Goal: Task Accomplishment & Management: Manage account settings

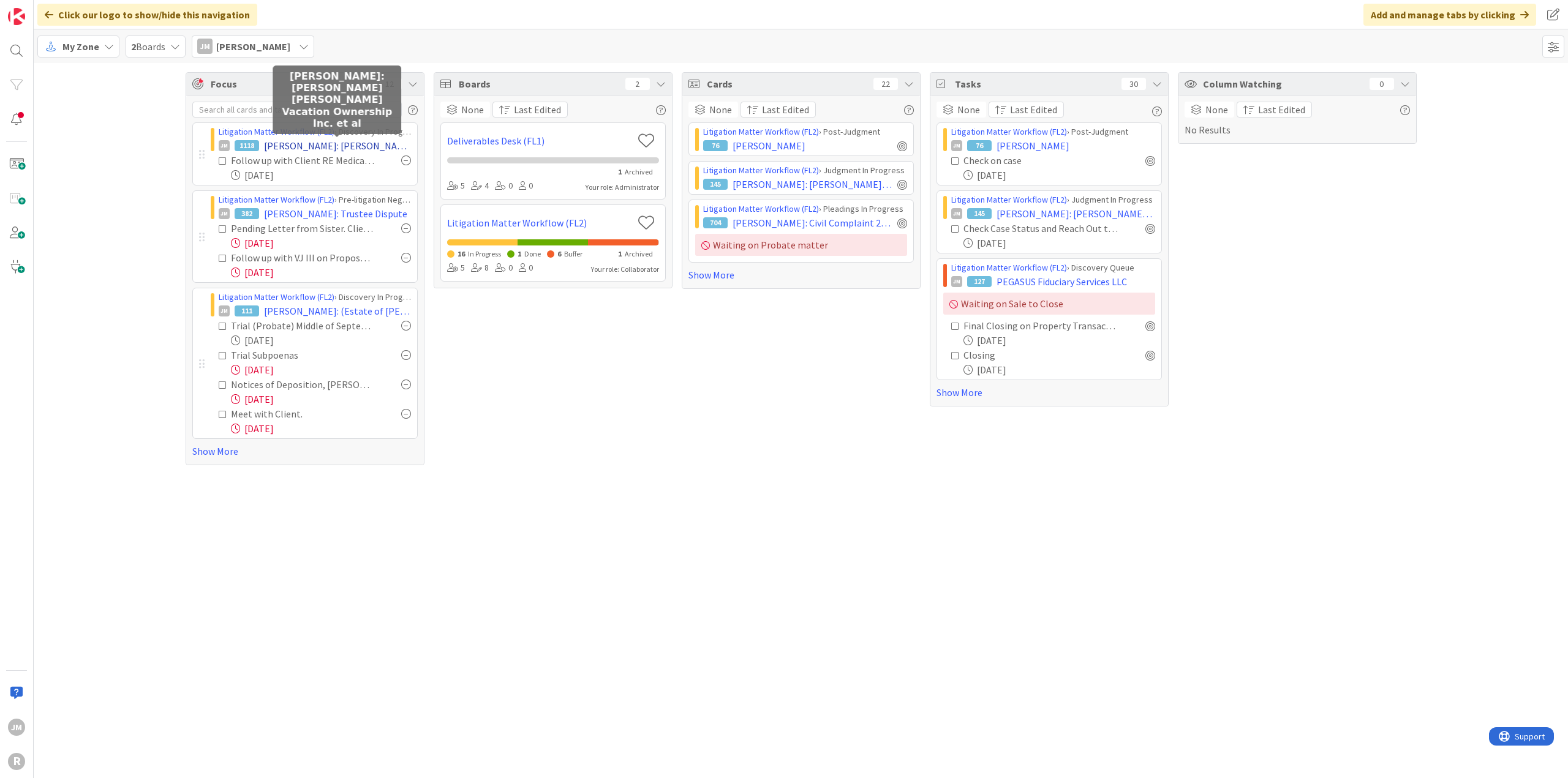
click at [356, 144] on span "[PERSON_NAME]: [PERSON_NAME] [PERSON_NAME] Vacation Ownership Inc. et al" at bounding box center [337, 145] width 147 height 15
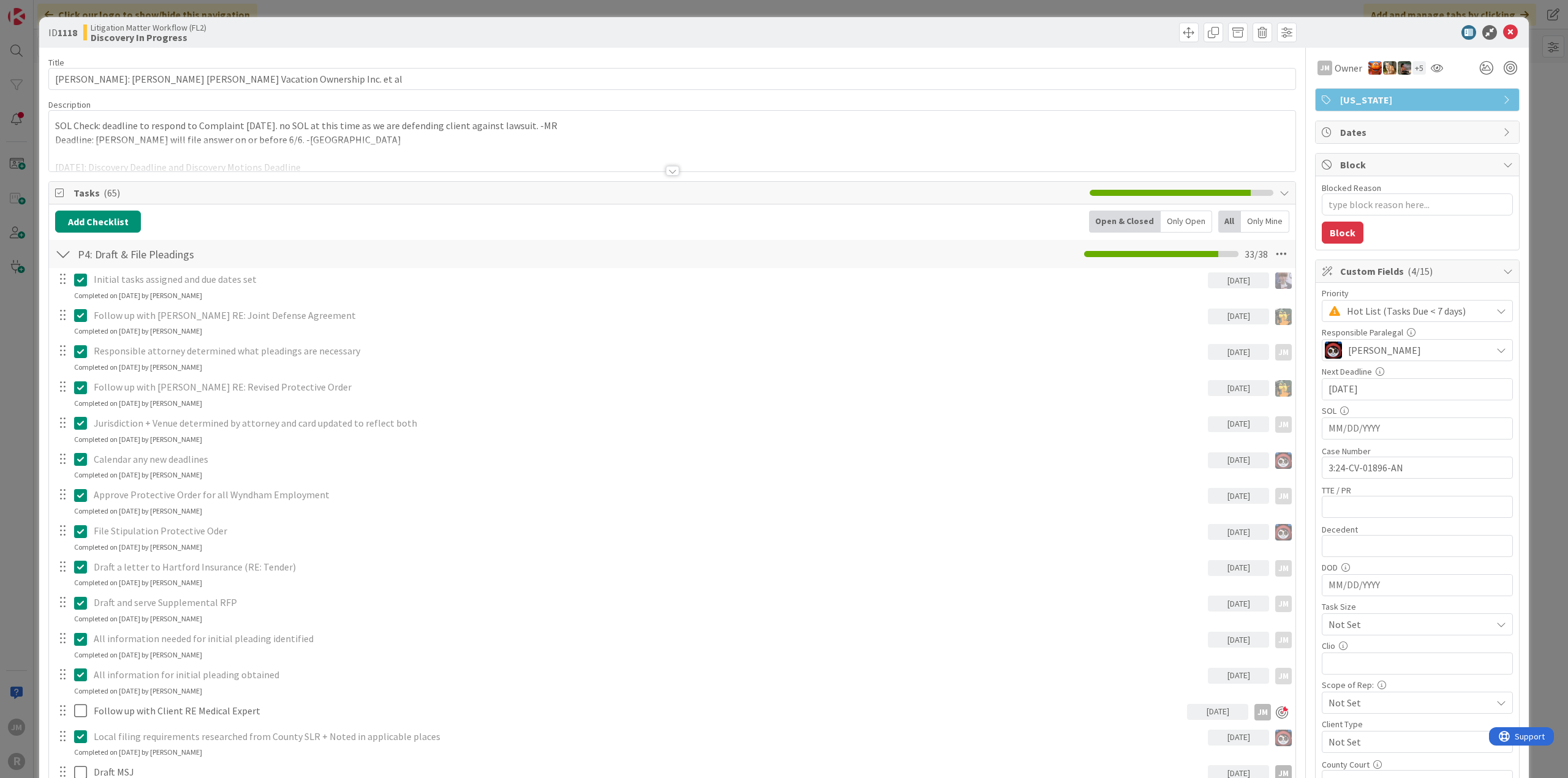
type textarea "x"
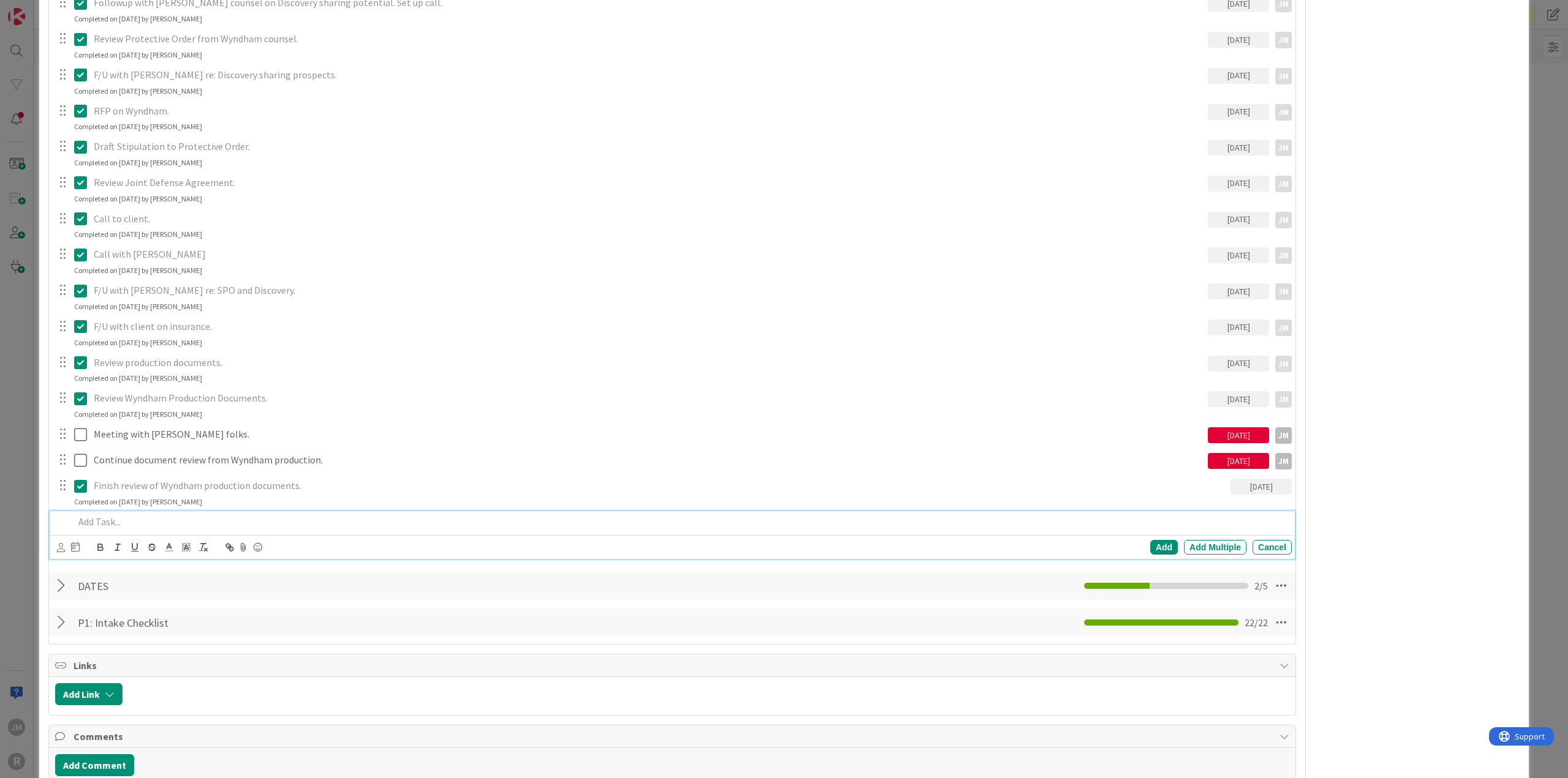
click at [131, 517] on p at bounding box center [680, 521] width 1212 height 14
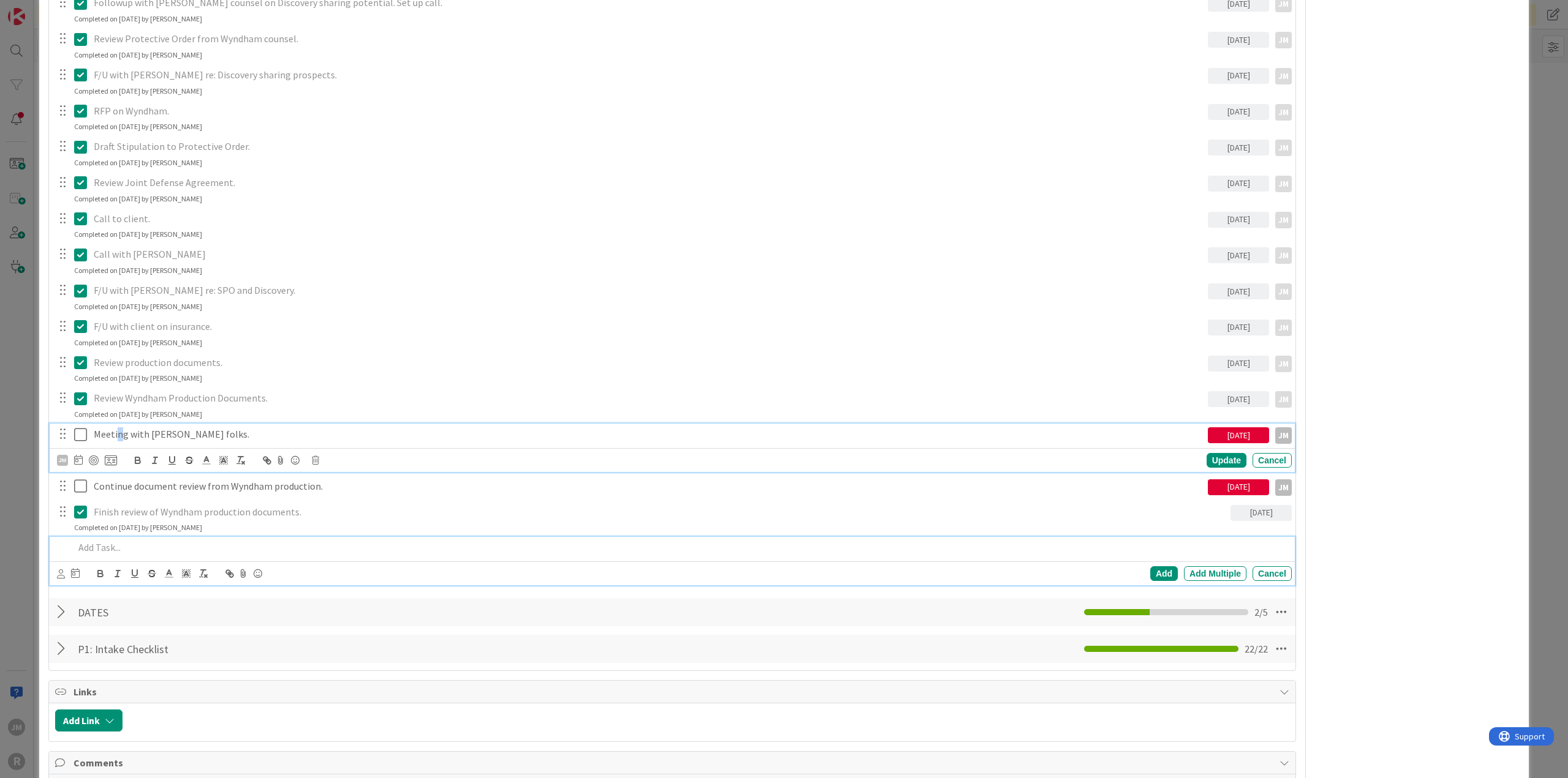
click at [119, 435] on p "Meeting with [PERSON_NAME] folks." at bounding box center [648, 434] width 1109 height 14
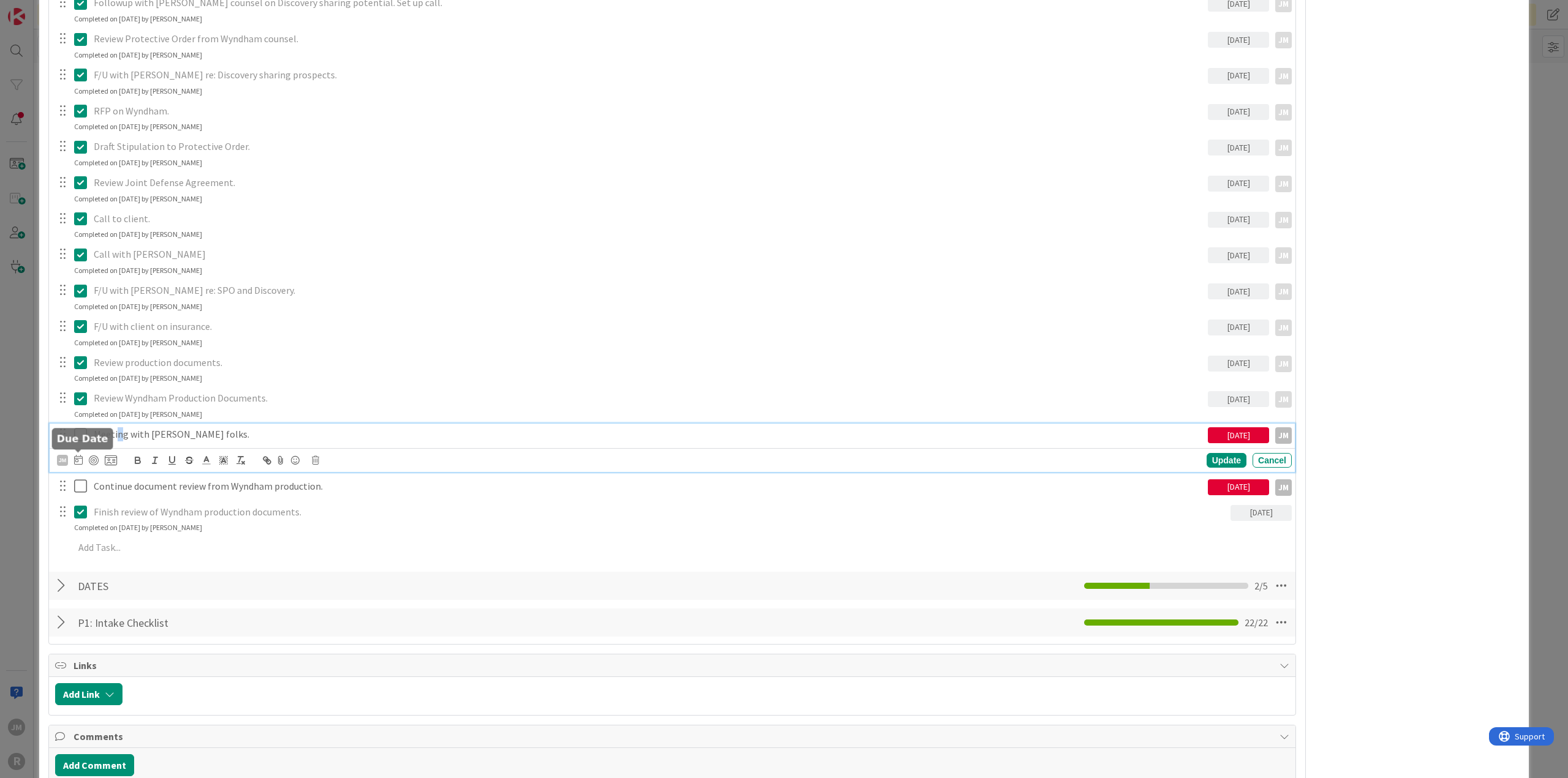
click at [77, 460] on icon at bounding box center [78, 459] width 8 height 10
click at [125, 605] on td "18" at bounding box center [124, 609] width 24 height 23
type input "[DATE]"
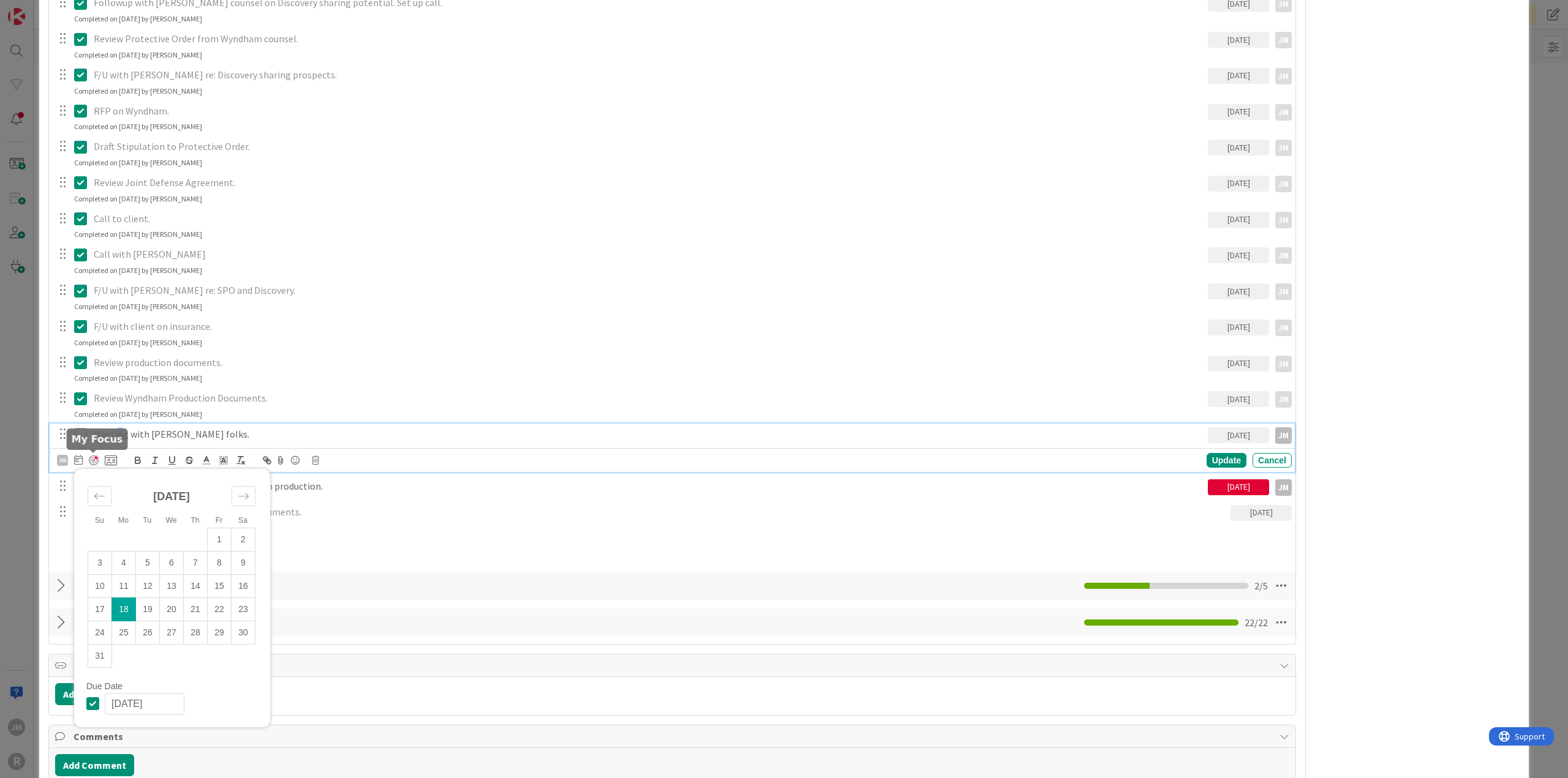
click at [89, 457] on div at bounding box center [93, 460] width 10 height 10
click at [1226, 459] on div "Update" at bounding box center [1226, 461] width 40 height 15
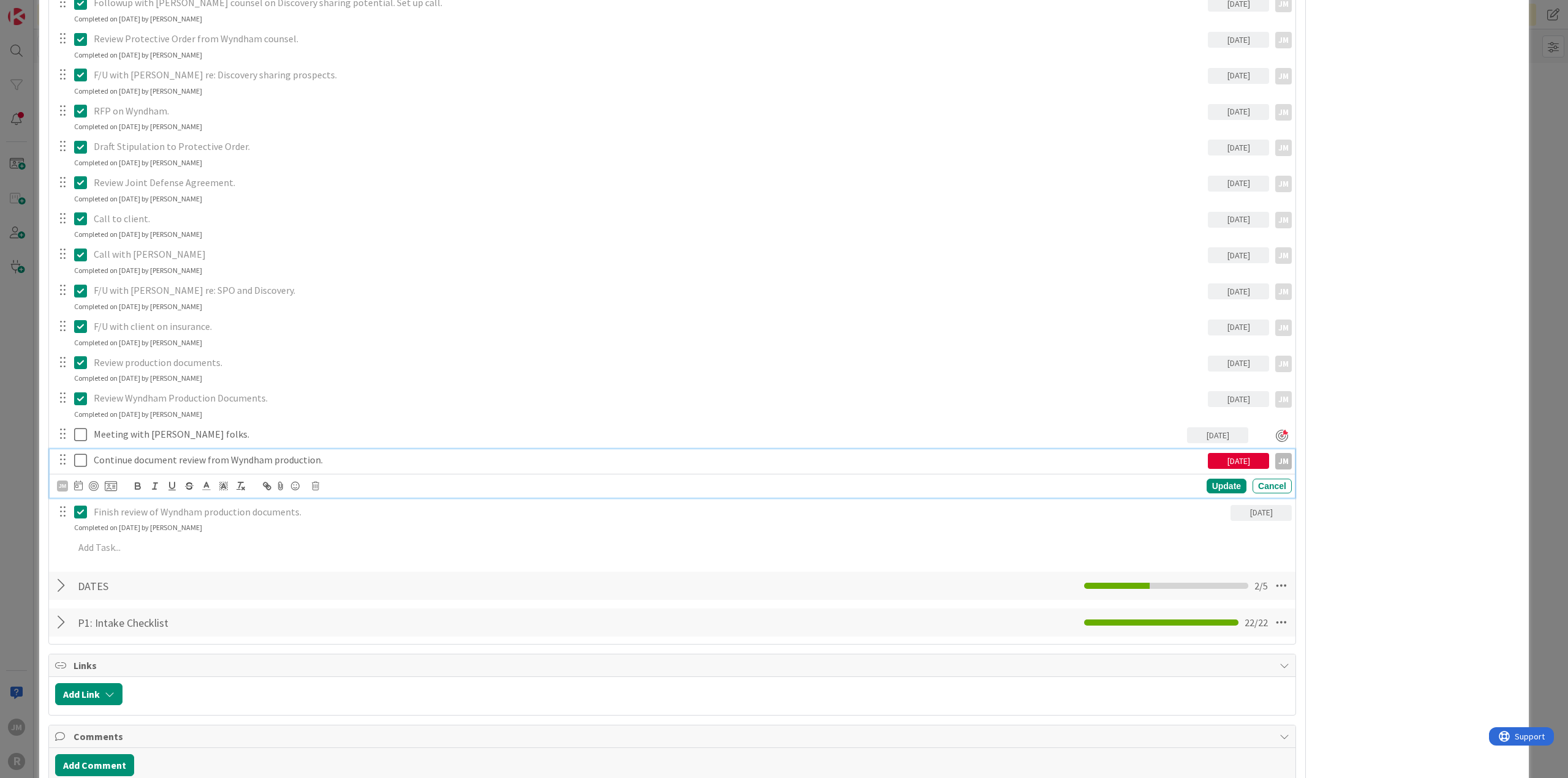
click at [220, 455] on p "Continue document review from Wyndham production." at bounding box center [648, 460] width 1109 height 14
click at [93, 485] on div at bounding box center [93, 486] width 10 height 10
click at [13, 514] on div "ID 1118 Litigation Matter Workflow (FL2) Discovery In Progress Title 64 / 128 […" at bounding box center [784, 389] width 1568 height 778
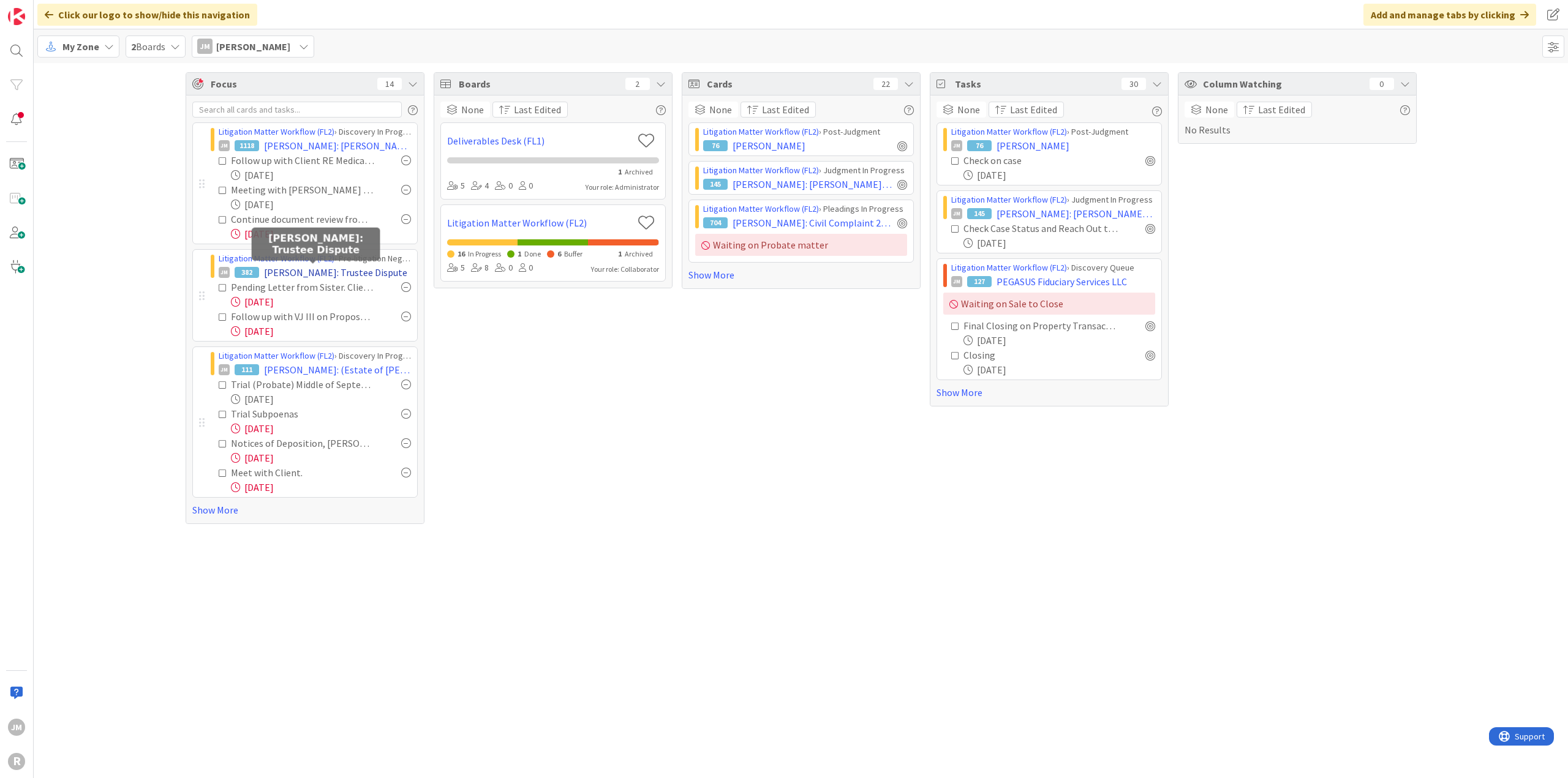
click at [321, 268] on span "[PERSON_NAME]: Trustee Dispute" at bounding box center [335, 272] width 143 height 15
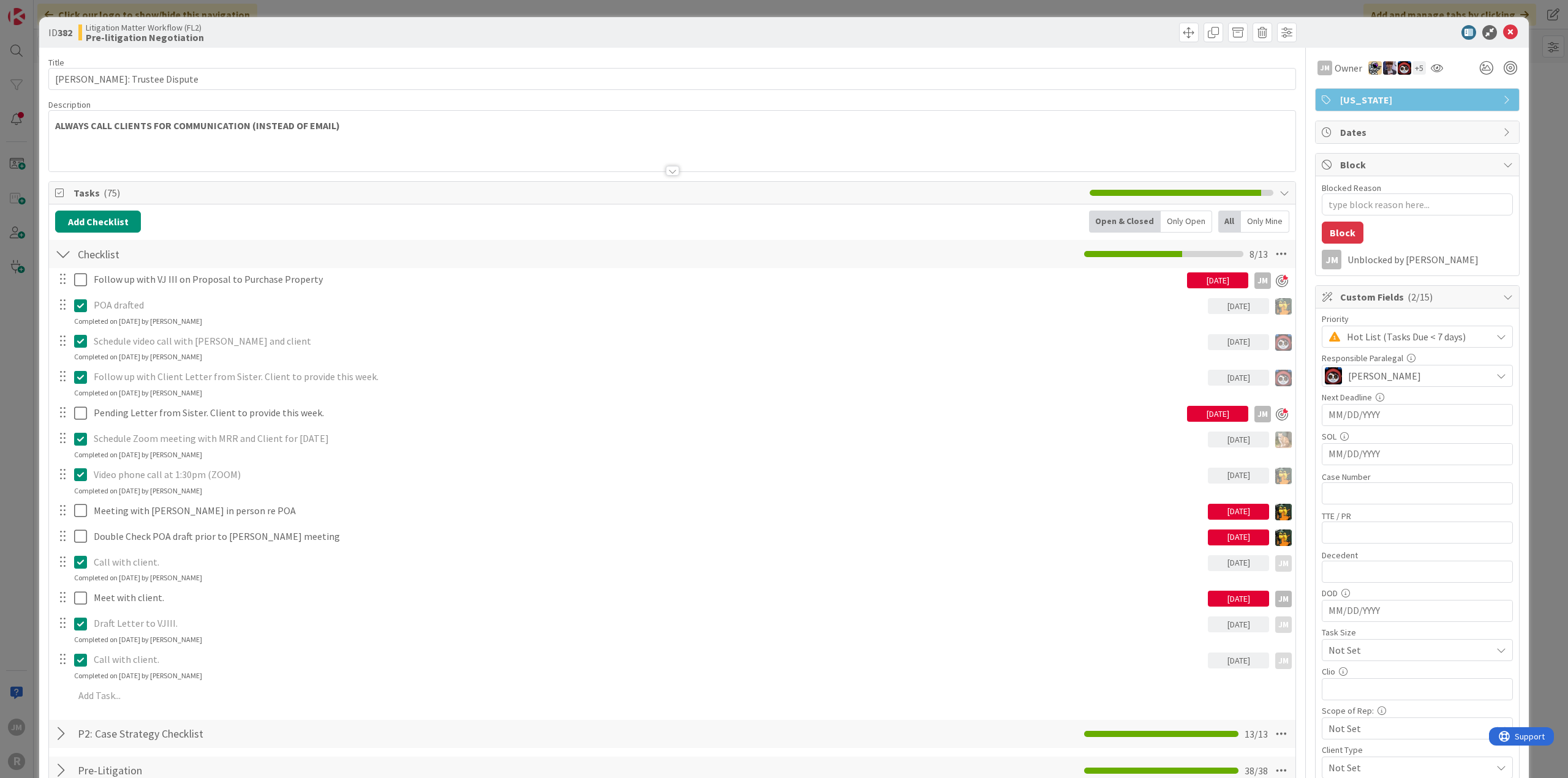
type textarea "x"
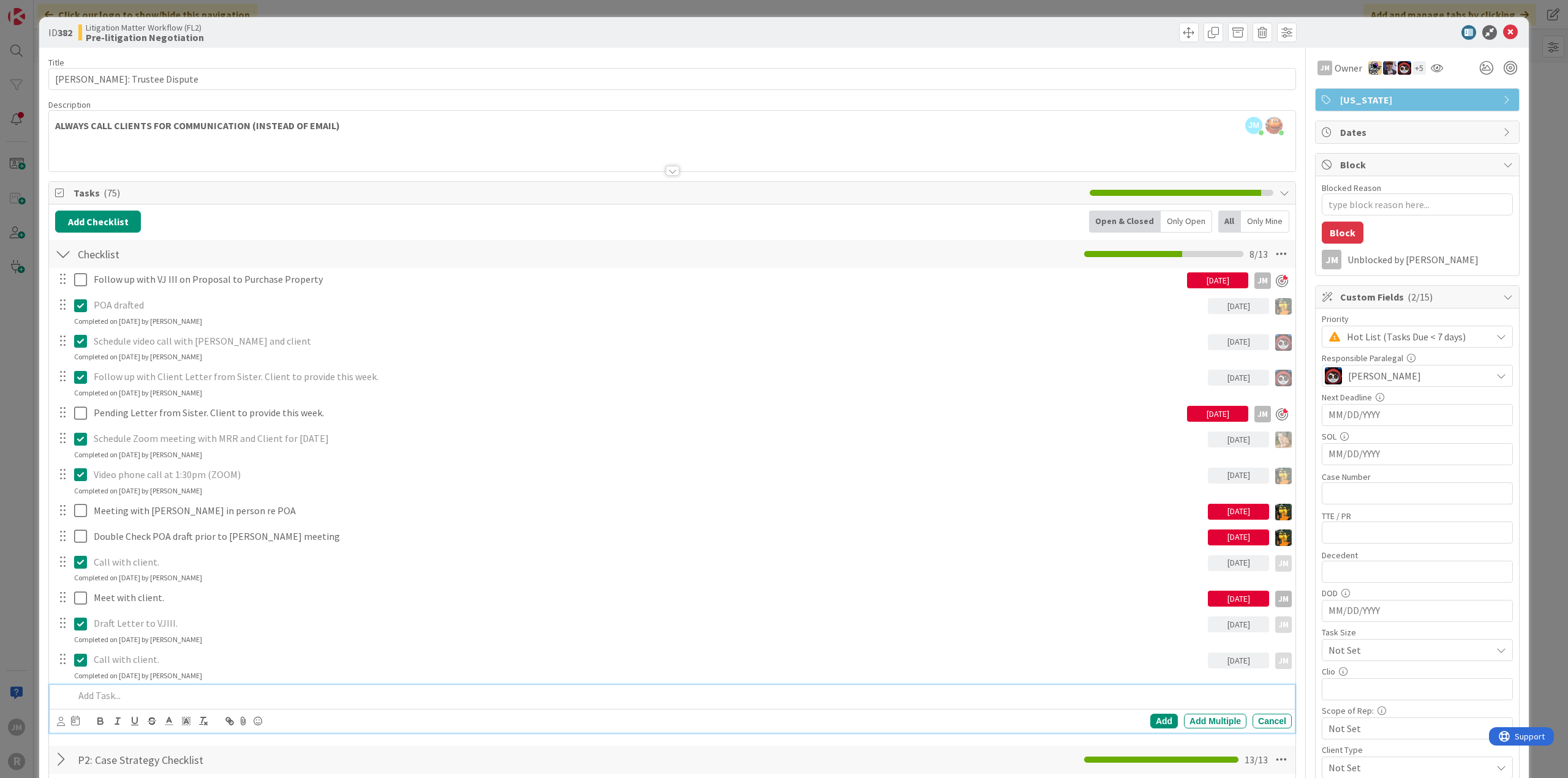
click at [140, 696] on p at bounding box center [680, 696] width 1212 height 14
click at [56, 723] on div "Add Add Multiple Cancel" at bounding box center [672, 721] width 1245 height 24
click at [58, 720] on icon at bounding box center [61, 721] width 8 height 9
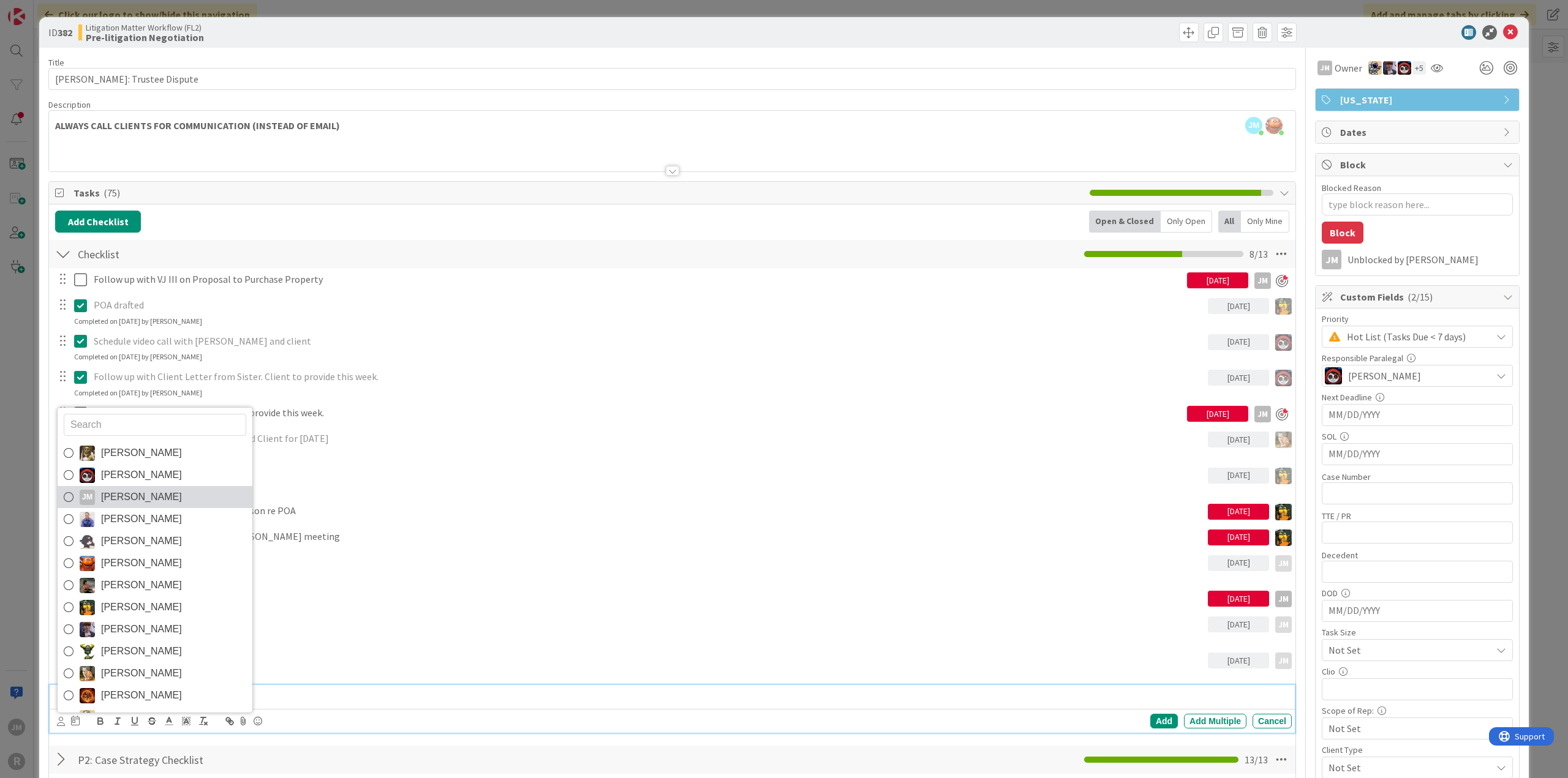
click at [113, 495] on span "[PERSON_NAME]" at bounding box center [142, 497] width 81 height 18
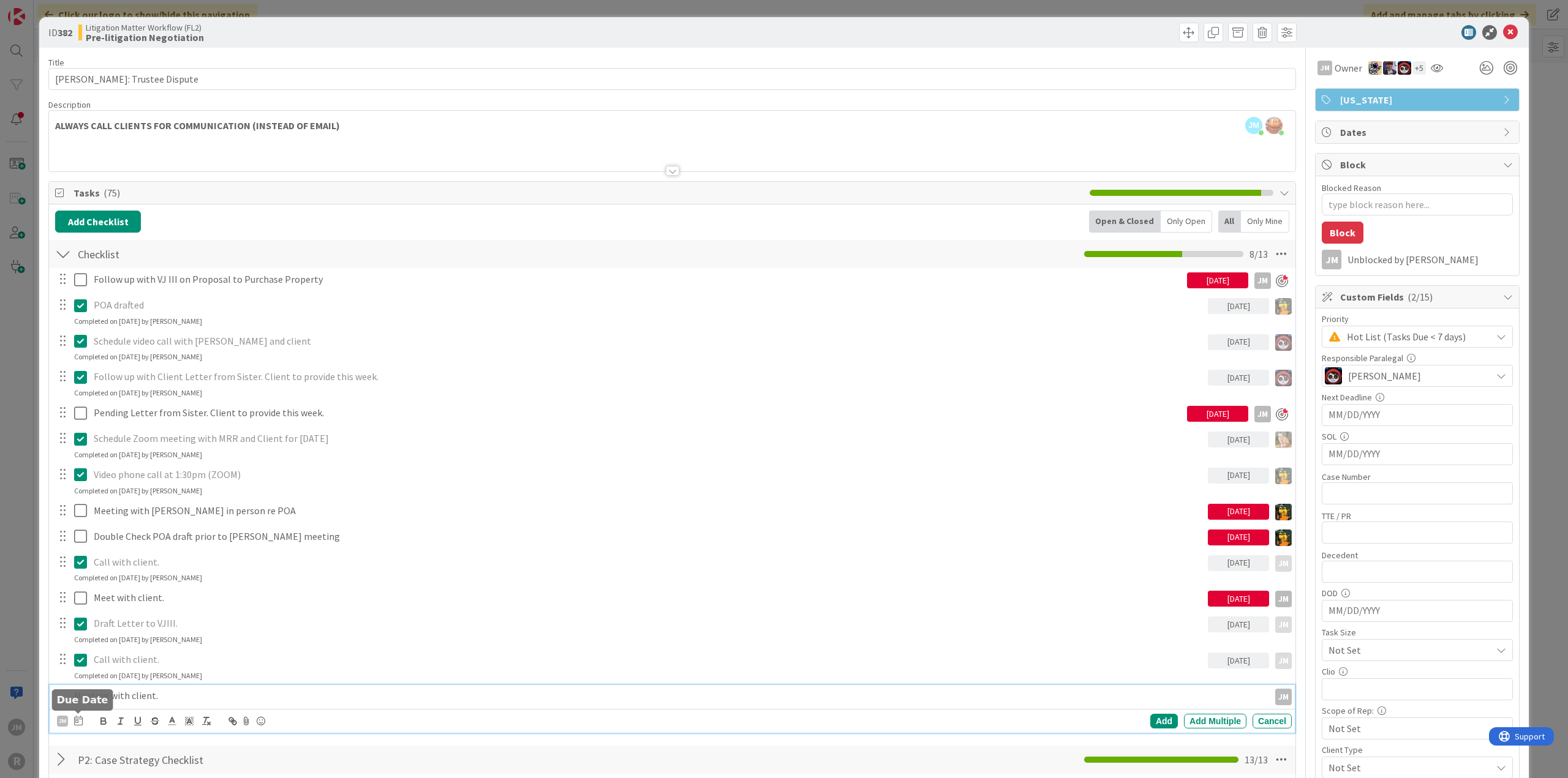
click at [75, 703] on p "Meeting with client." at bounding box center [669, 696] width 1190 height 14
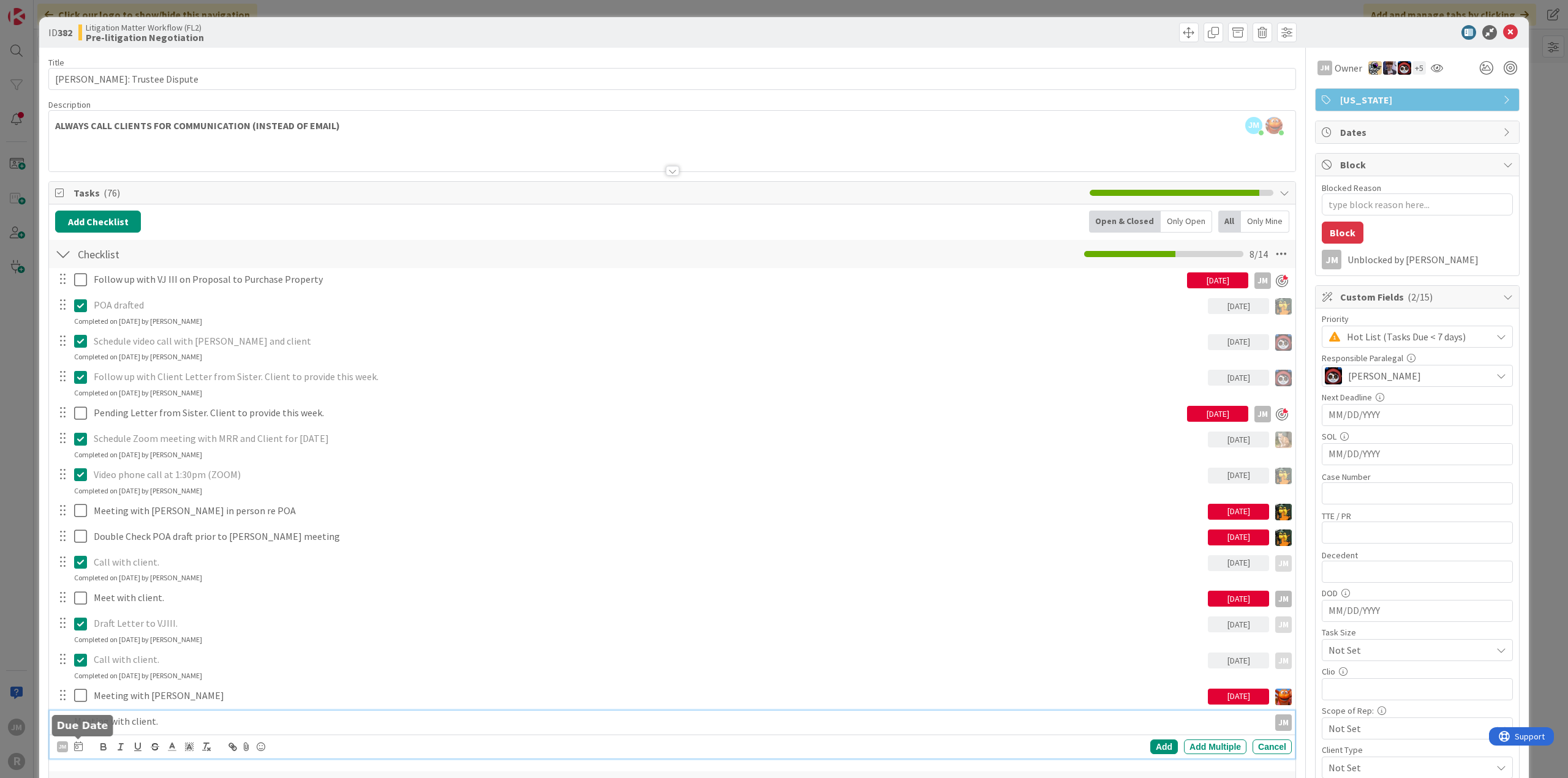
click at [77, 745] on icon at bounding box center [78, 746] width 8 height 10
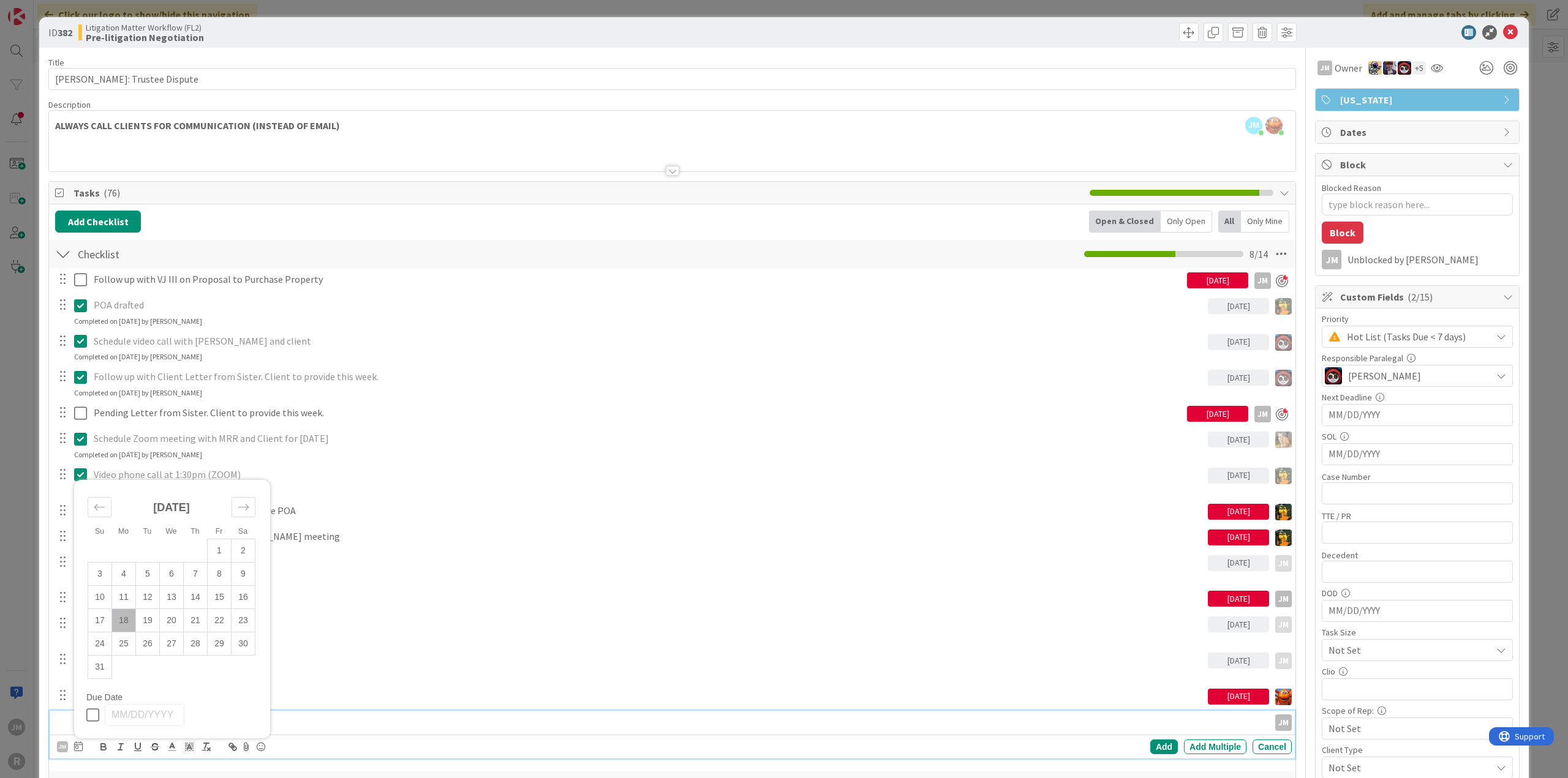
click at [316, 678] on div "Call with client. [DATE] JM JM Update Cancel Completed on [DATE] by [PERSON_NAM…" at bounding box center [672, 665] width 1245 height 33
click at [172, 722] on p "Meeting with client." at bounding box center [669, 722] width 1190 height 14
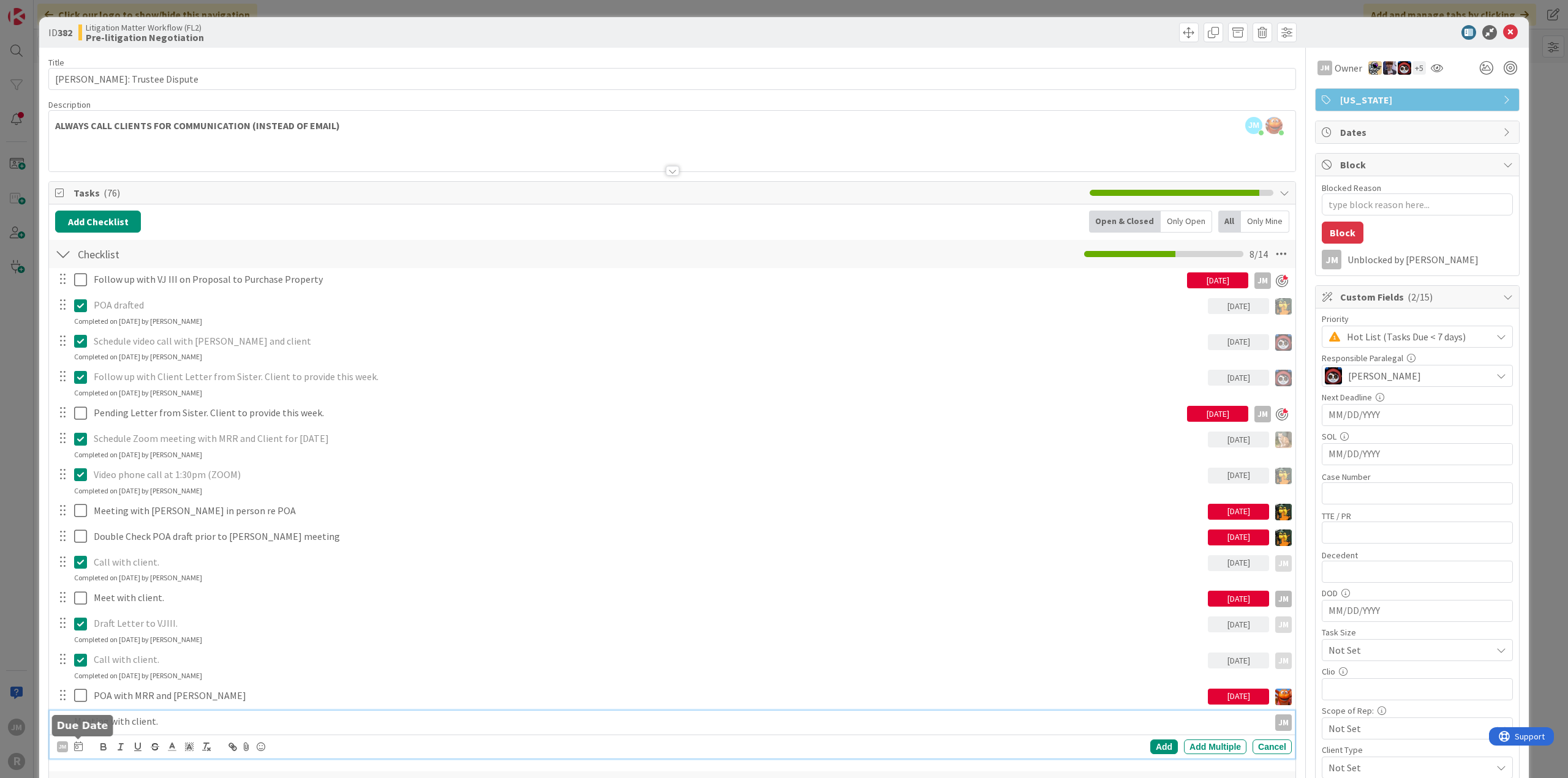
click at [77, 748] on icon at bounding box center [78, 746] width 8 height 10
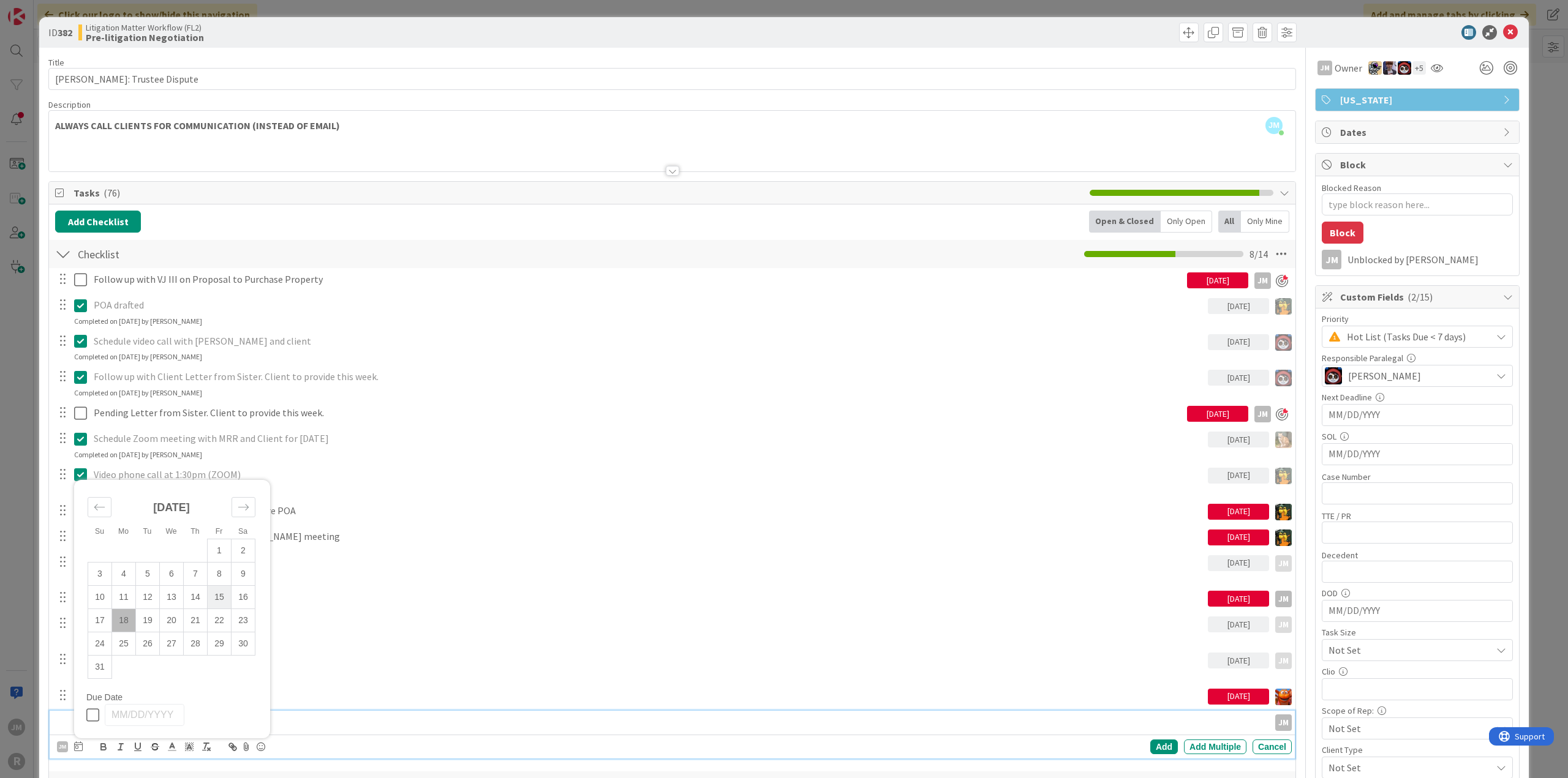
click at [218, 598] on td "15" at bounding box center [220, 597] width 24 height 23
click at [1150, 742] on div "Add" at bounding box center [1164, 747] width 28 height 15
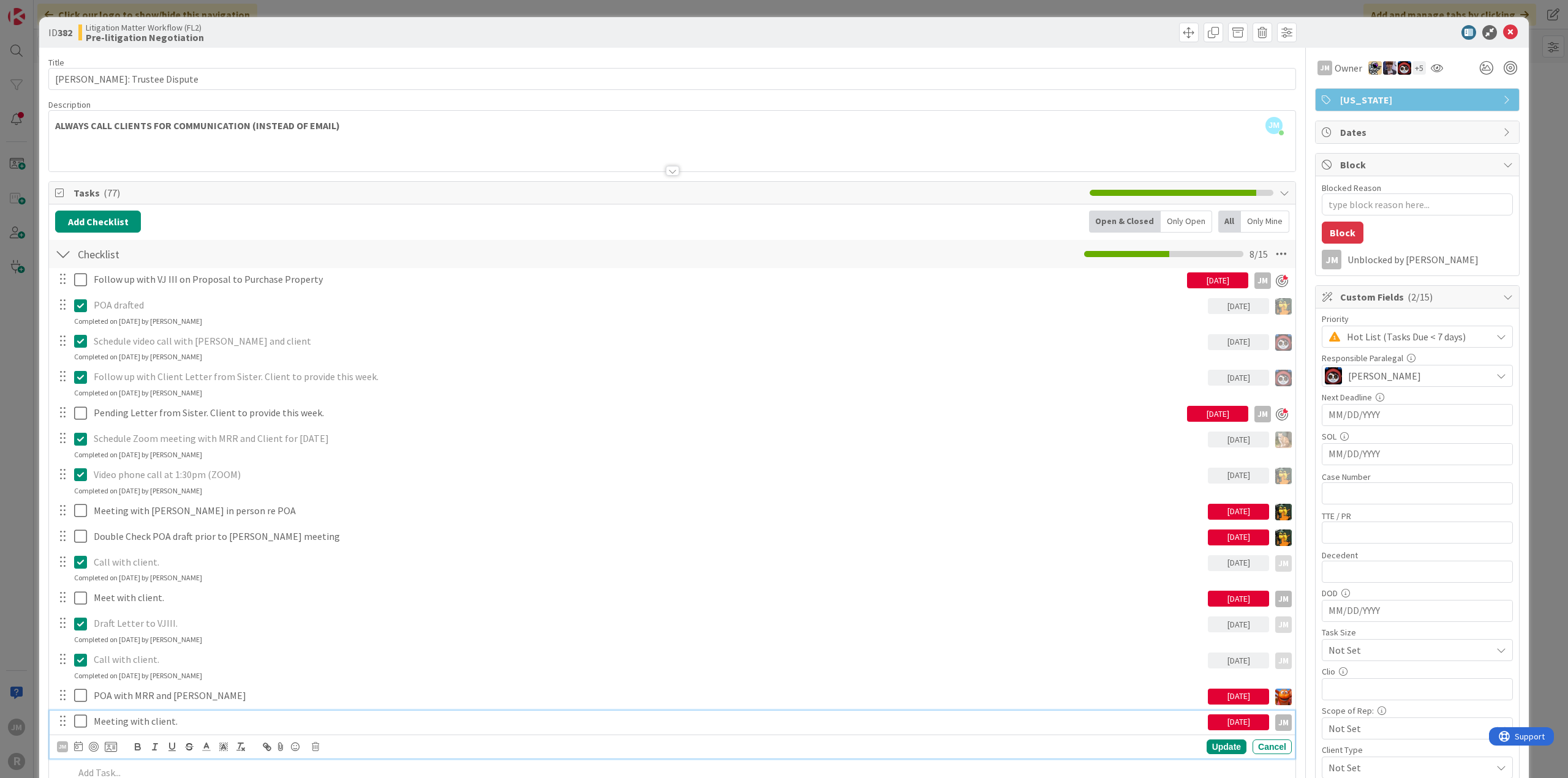
click at [126, 718] on p "Meeting with client." at bounding box center [648, 722] width 1109 height 14
click at [92, 744] on div at bounding box center [93, 747] width 10 height 10
click at [15, 612] on div "ID 382 Litigation Matter Workflow (FL2) Pre-litigation Negotiation Title 23 / 1…" at bounding box center [784, 389] width 1568 height 778
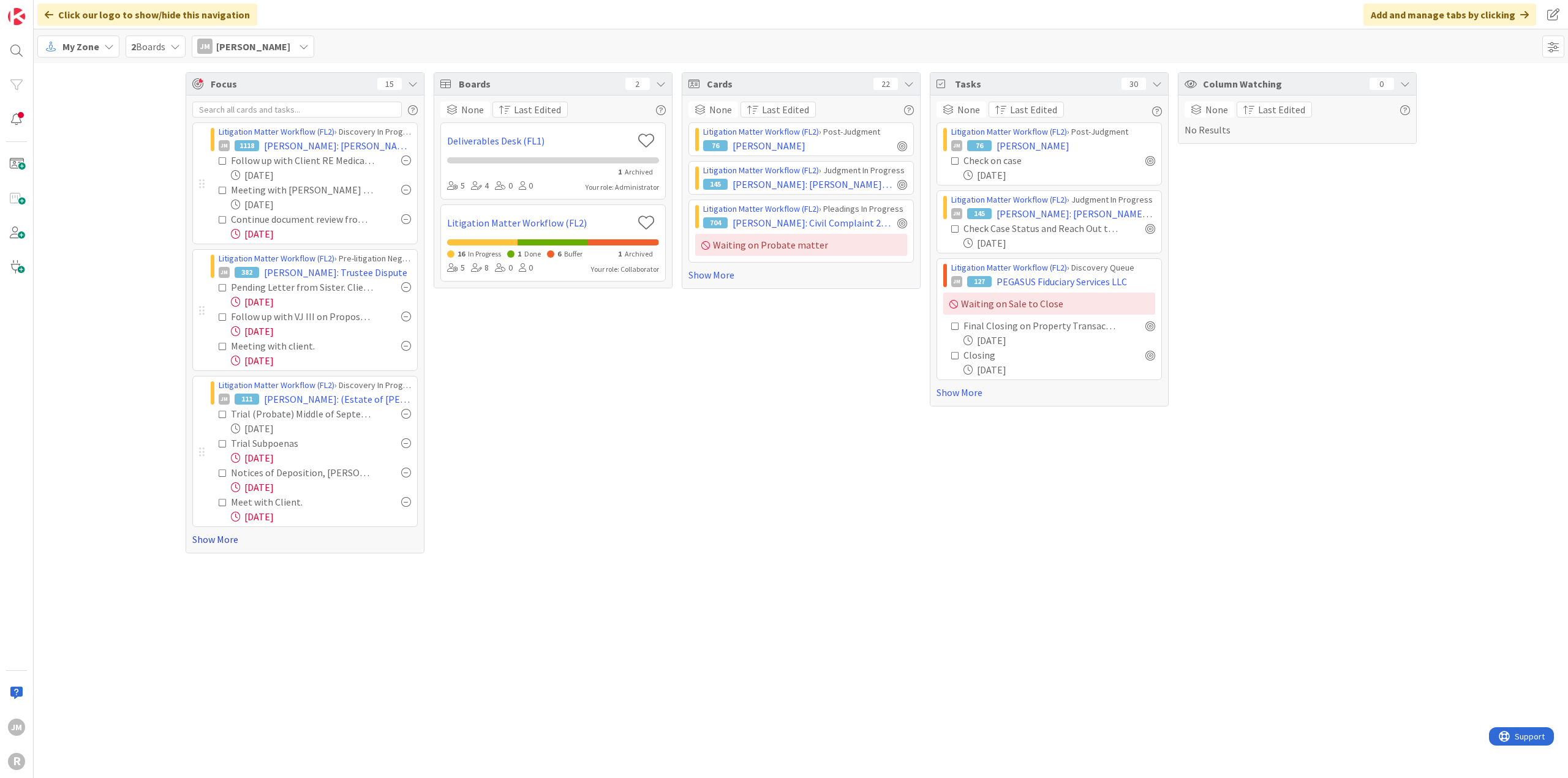
click at [212, 541] on link "Show More" at bounding box center [305, 539] width 225 height 15
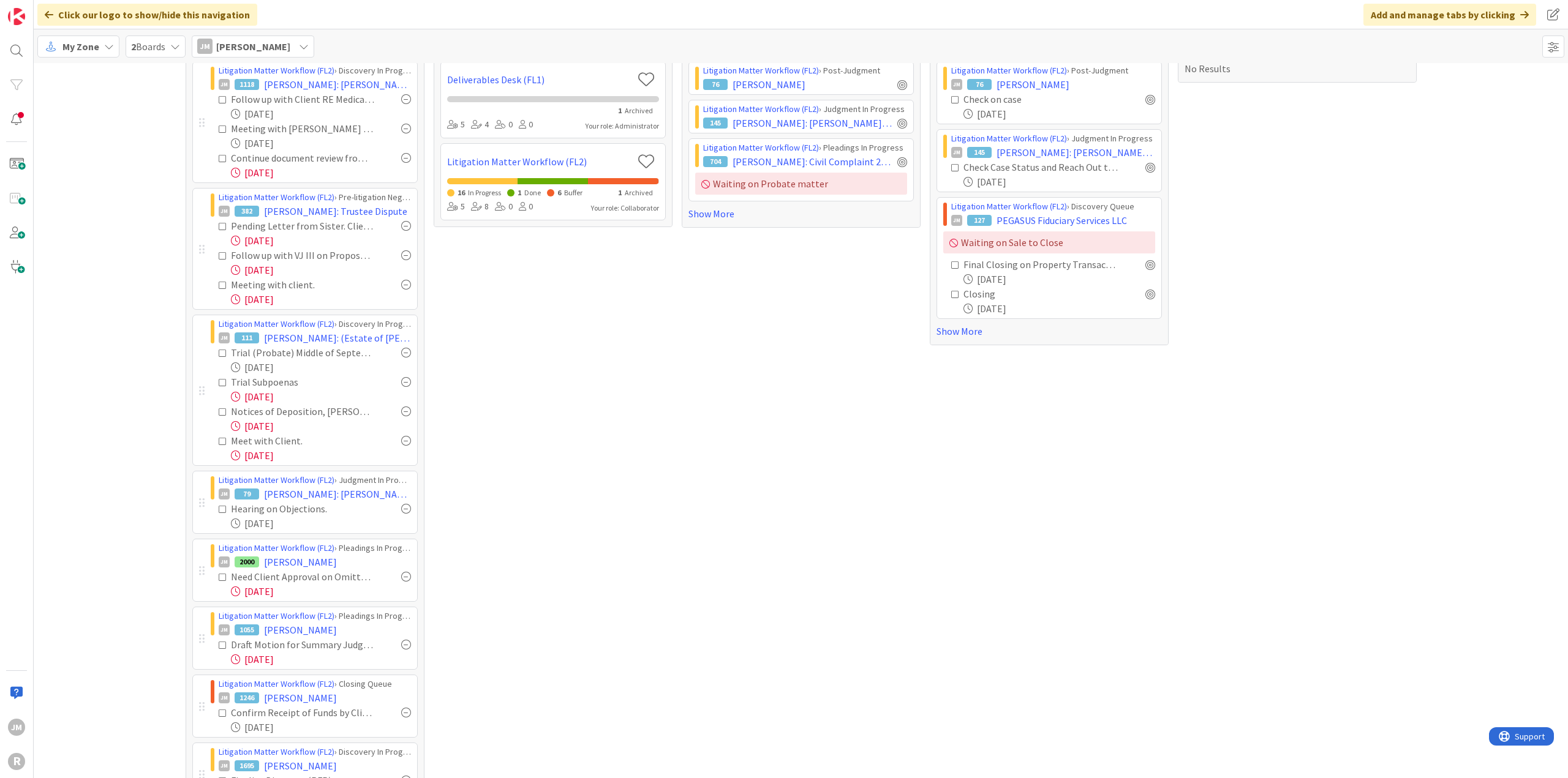
scroll to position [120, 0]
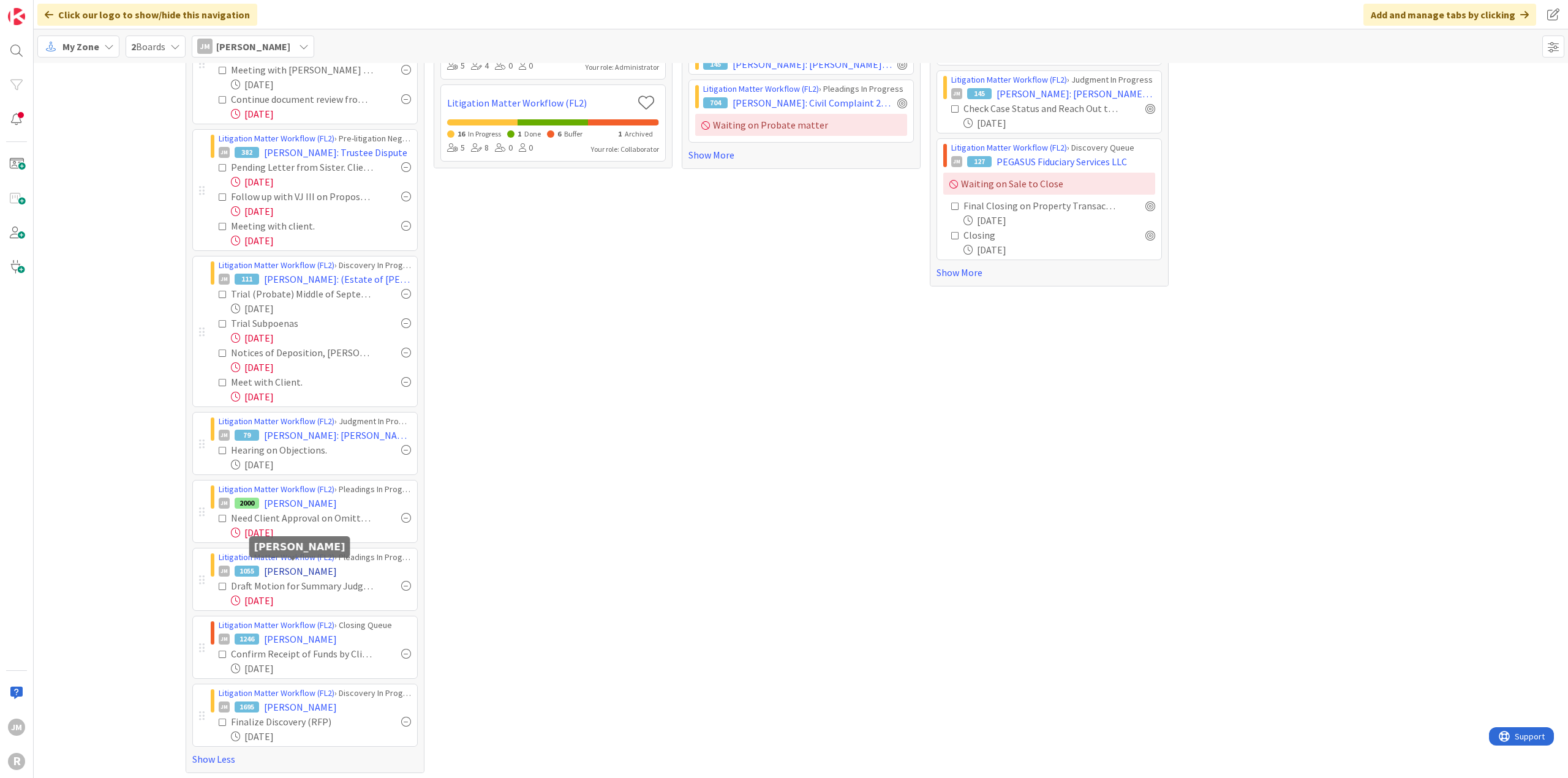
click at [292, 570] on span "[PERSON_NAME]" at bounding box center [300, 571] width 73 height 15
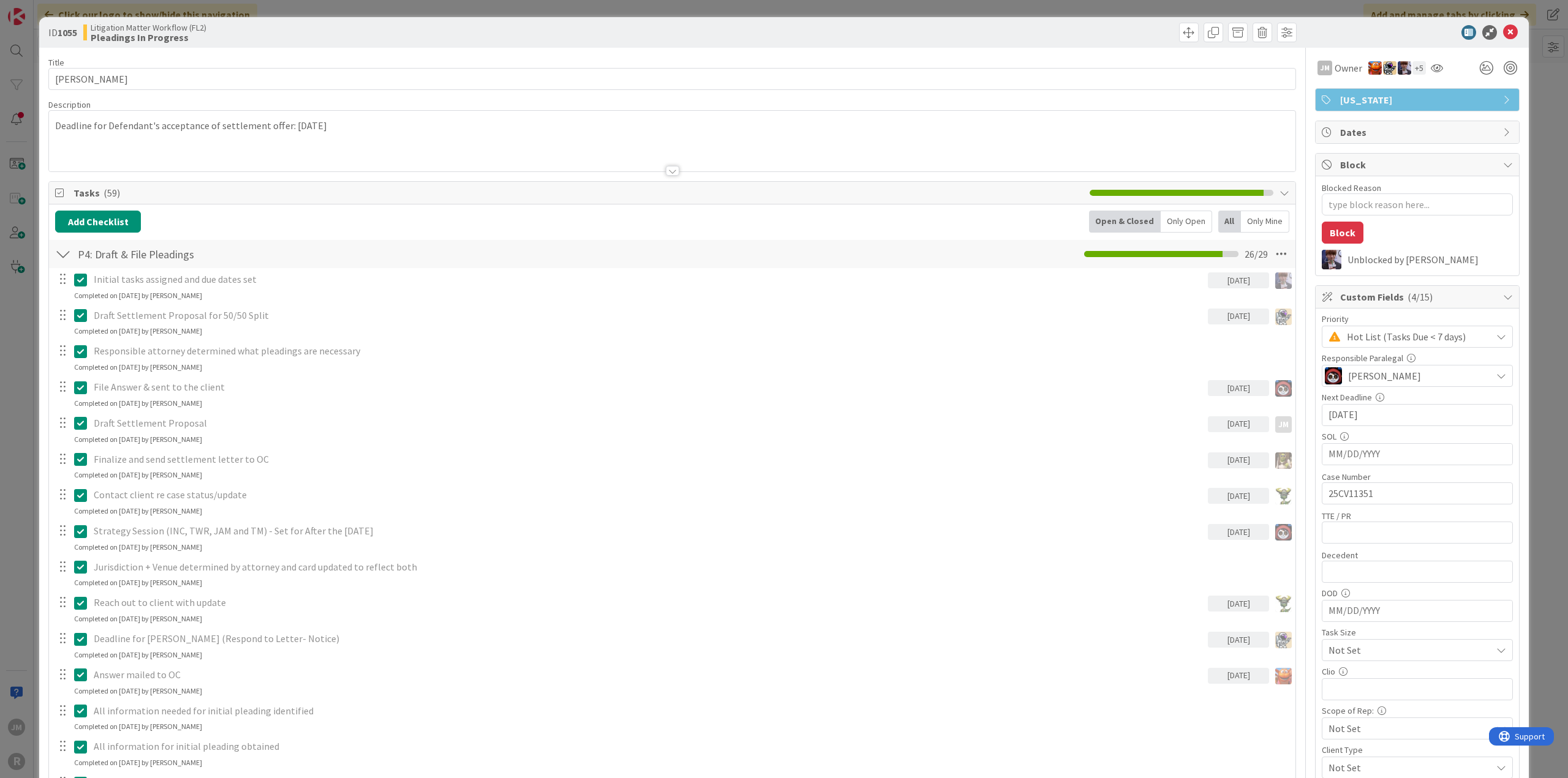
type textarea "x"
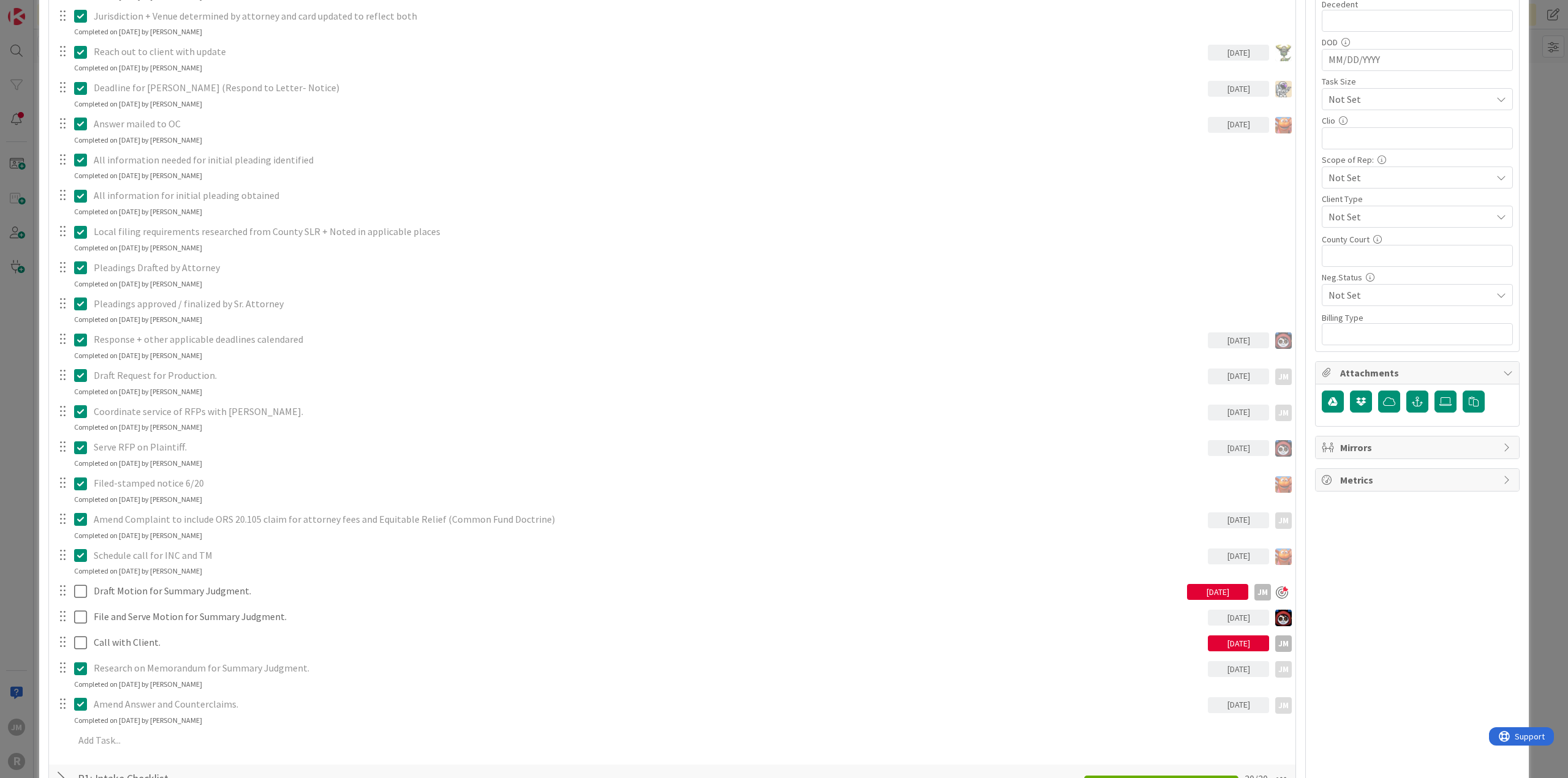
scroll to position [612, 0]
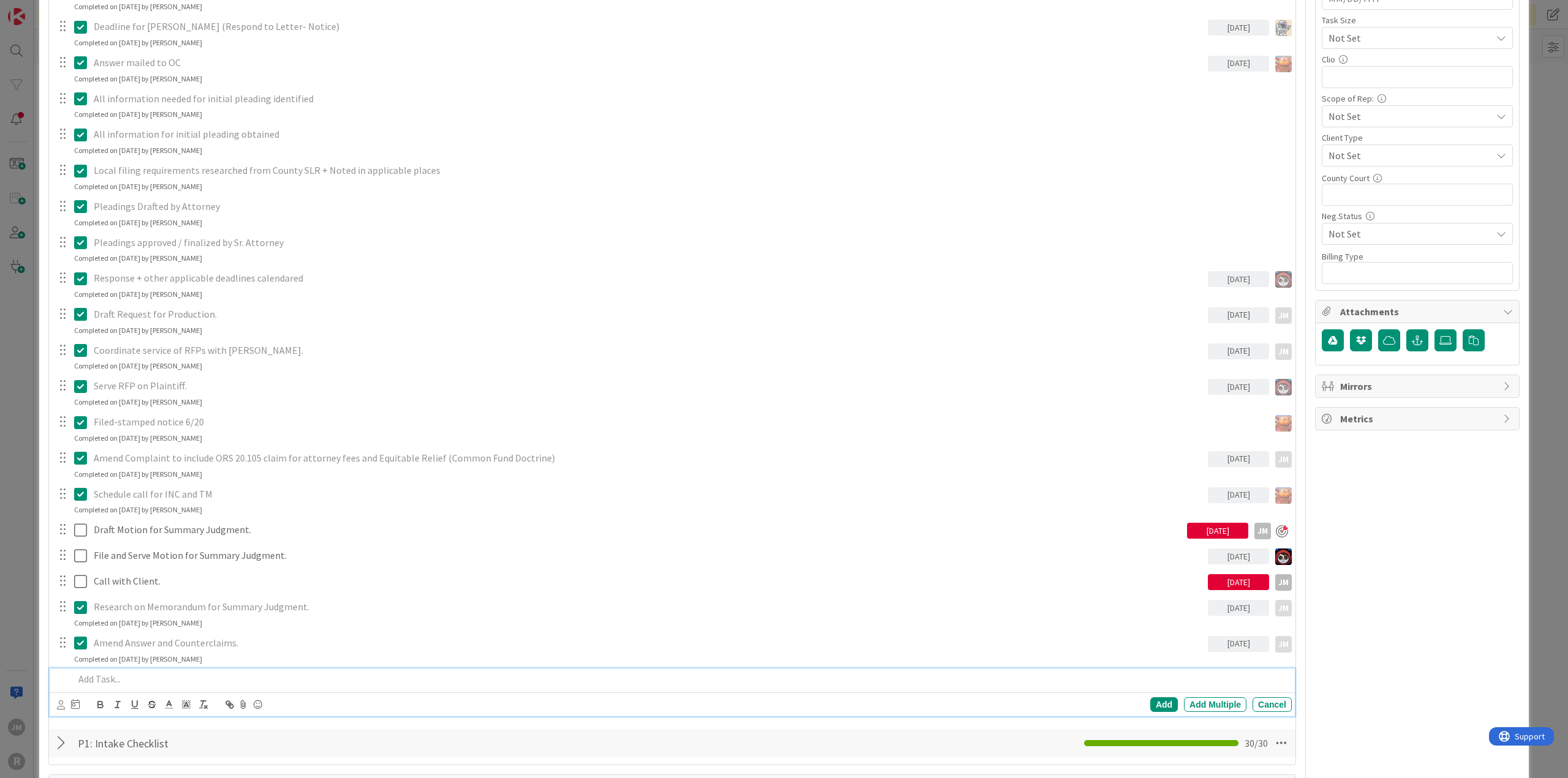
click at [216, 676] on p at bounding box center [680, 679] width 1212 height 14
click at [69, 702] on div at bounding box center [68, 704] width 22 height 15
click at [73, 703] on icon at bounding box center [75, 704] width 8 height 10
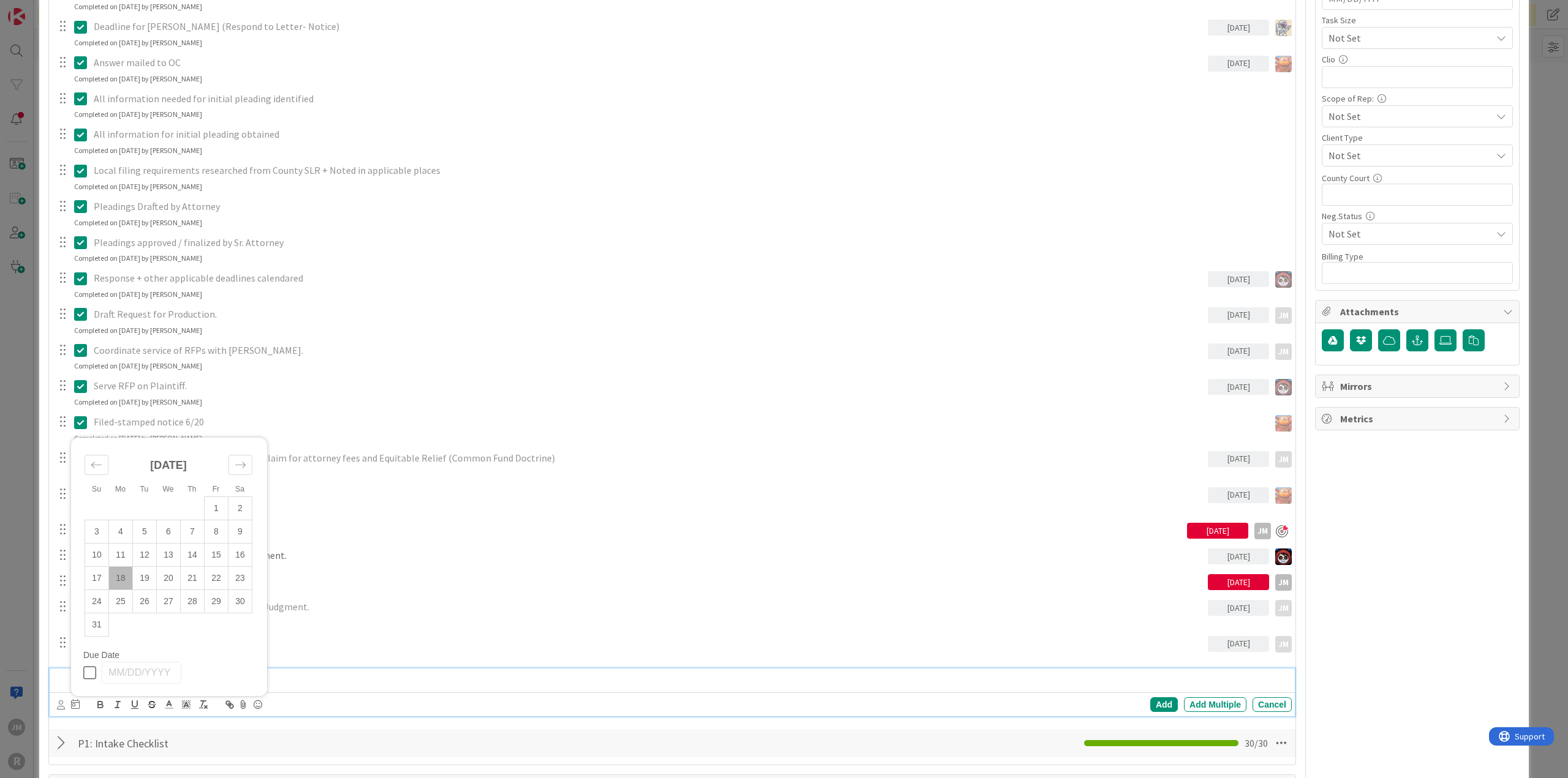
scroll to position [673, 0]
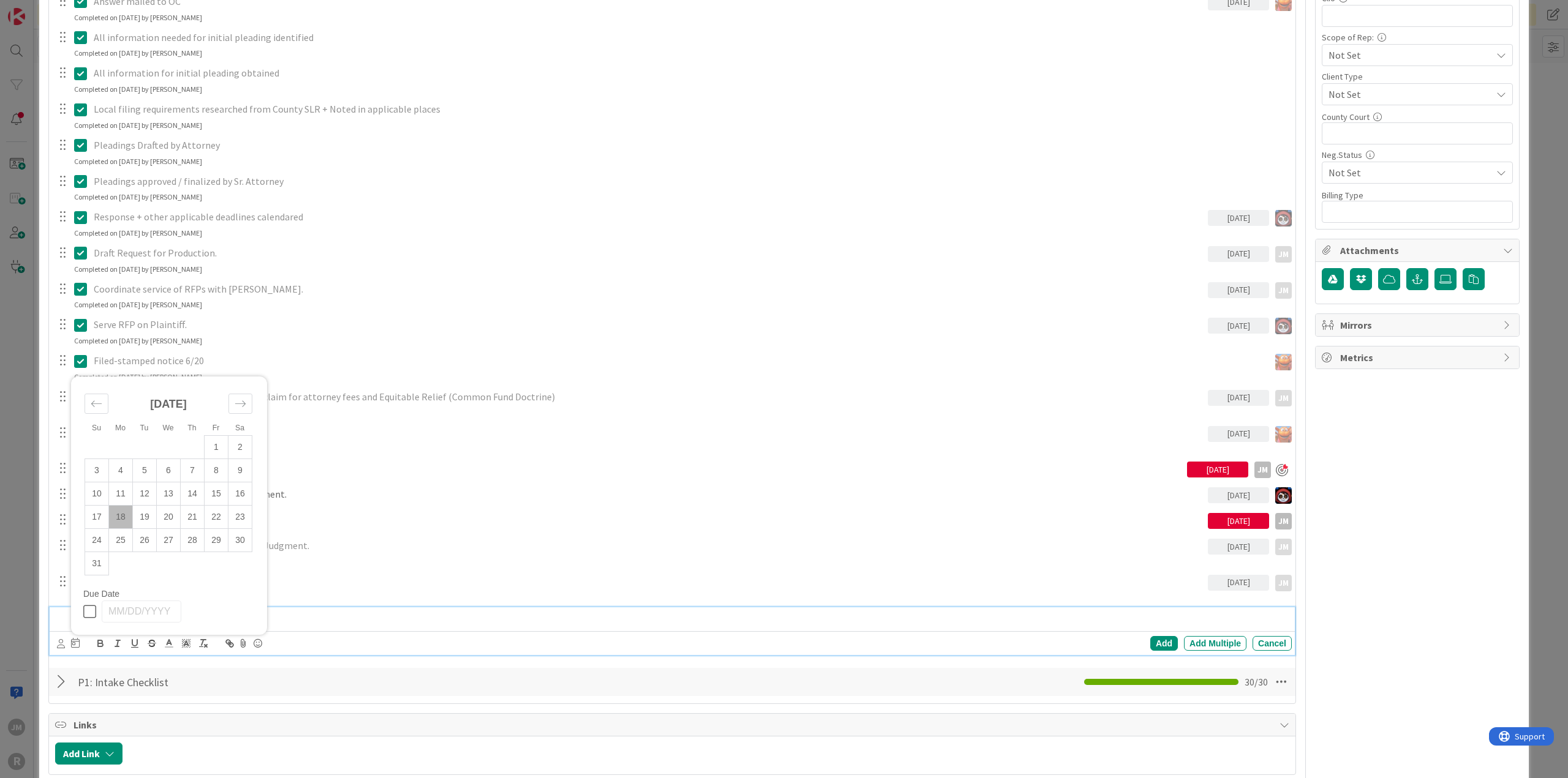
click at [118, 514] on td "18" at bounding box center [121, 517] width 24 height 23
click at [1160, 641] on div "Add" at bounding box center [1164, 643] width 28 height 15
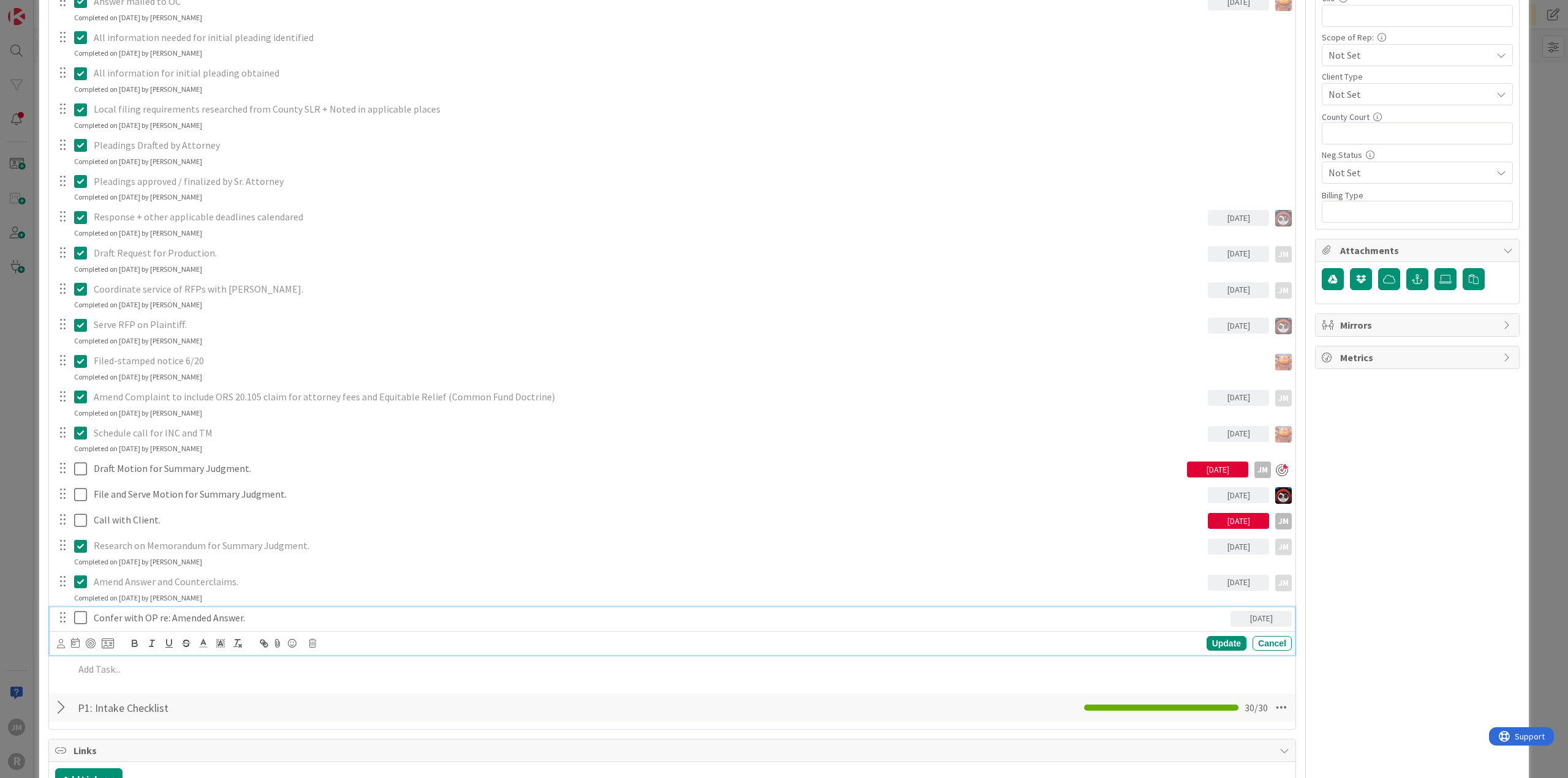
click at [191, 620] on p "Confer with OP re: Amended Answer." at bounding box center [659, 618] width 1131 height 14
click at [92, 639] on div at bounding box center [91, 643] width 10 height 10
type textarea "x"
click at [143, 616] on p "Confer with OP re: Amended Answer." at bounding box center [649, 618] width 1111 height 14
click at [1220, 644] on div "Update" at bounding box center [1226, 643] width 40 height 15
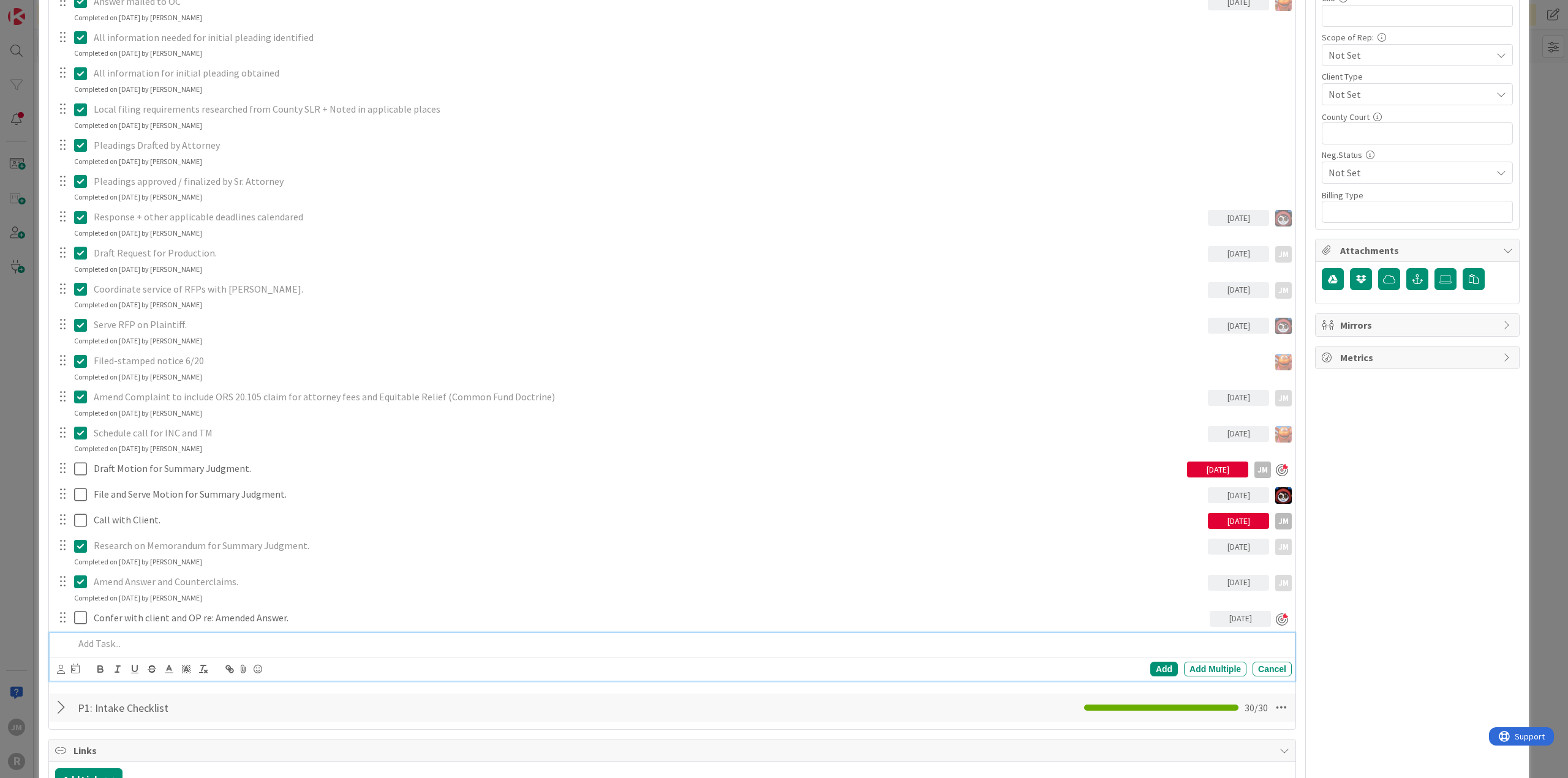
click at [126, 641] on p at bounding box center [680, 643] width 1212 height 14
click at [63, 665] on icon at bounding box center [61, 669] width 8 height 9
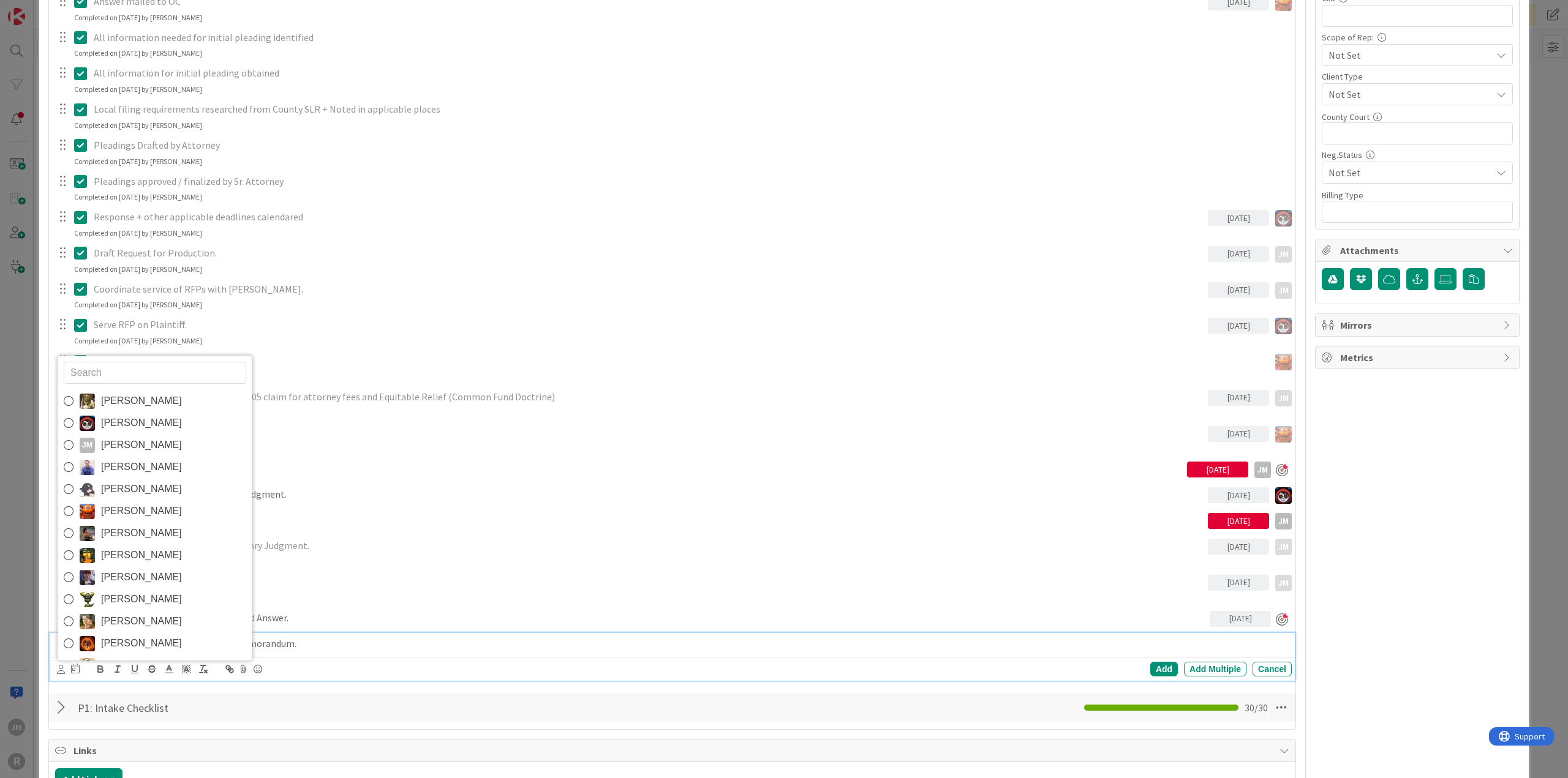
click at [118, 445] on span "[PERSON_NAME]" at bounding box center [142, 445] width 81 height 18
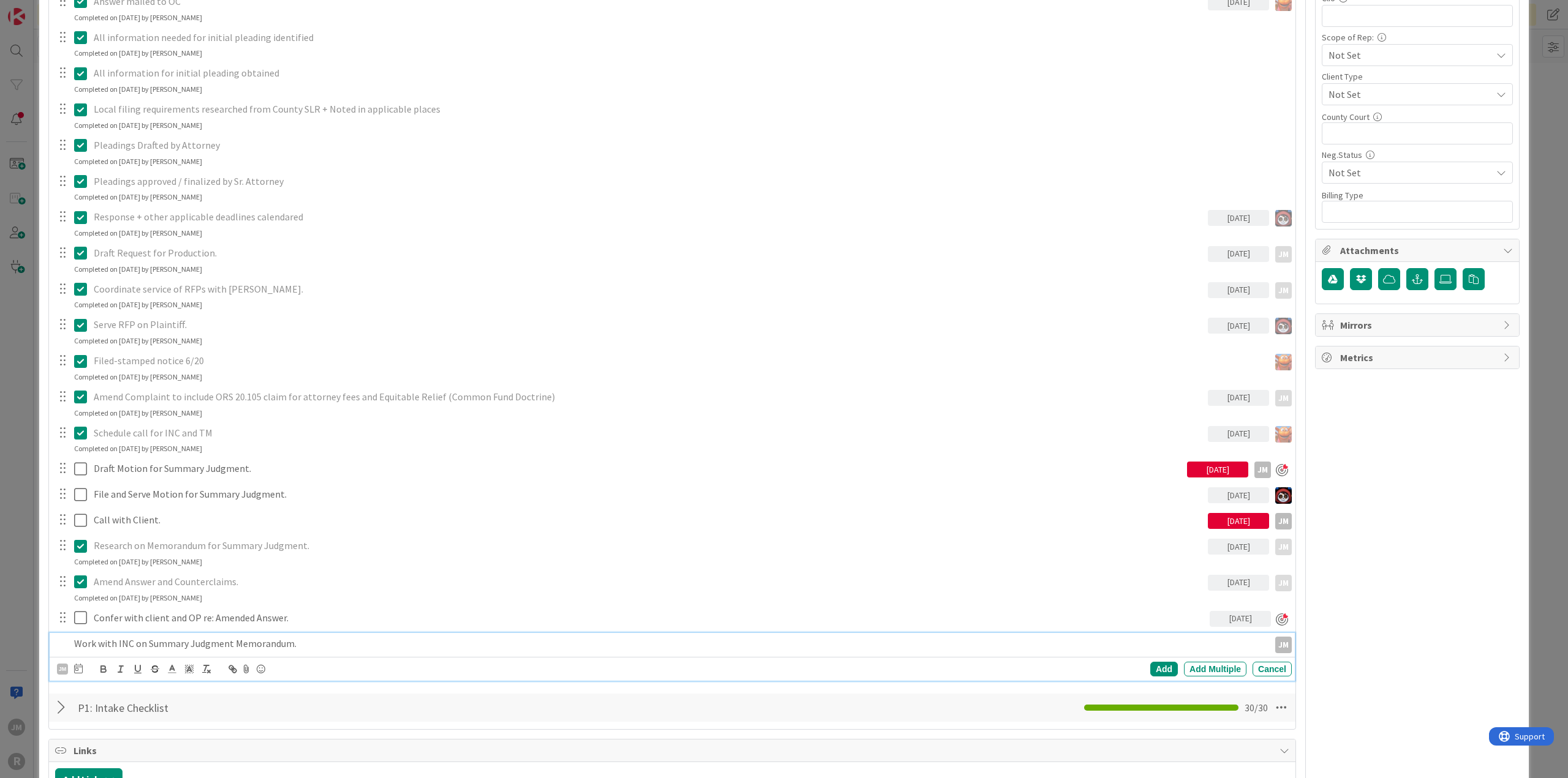
click at [75, 674] on div at bounding box center [78, 669] width 8 height 15
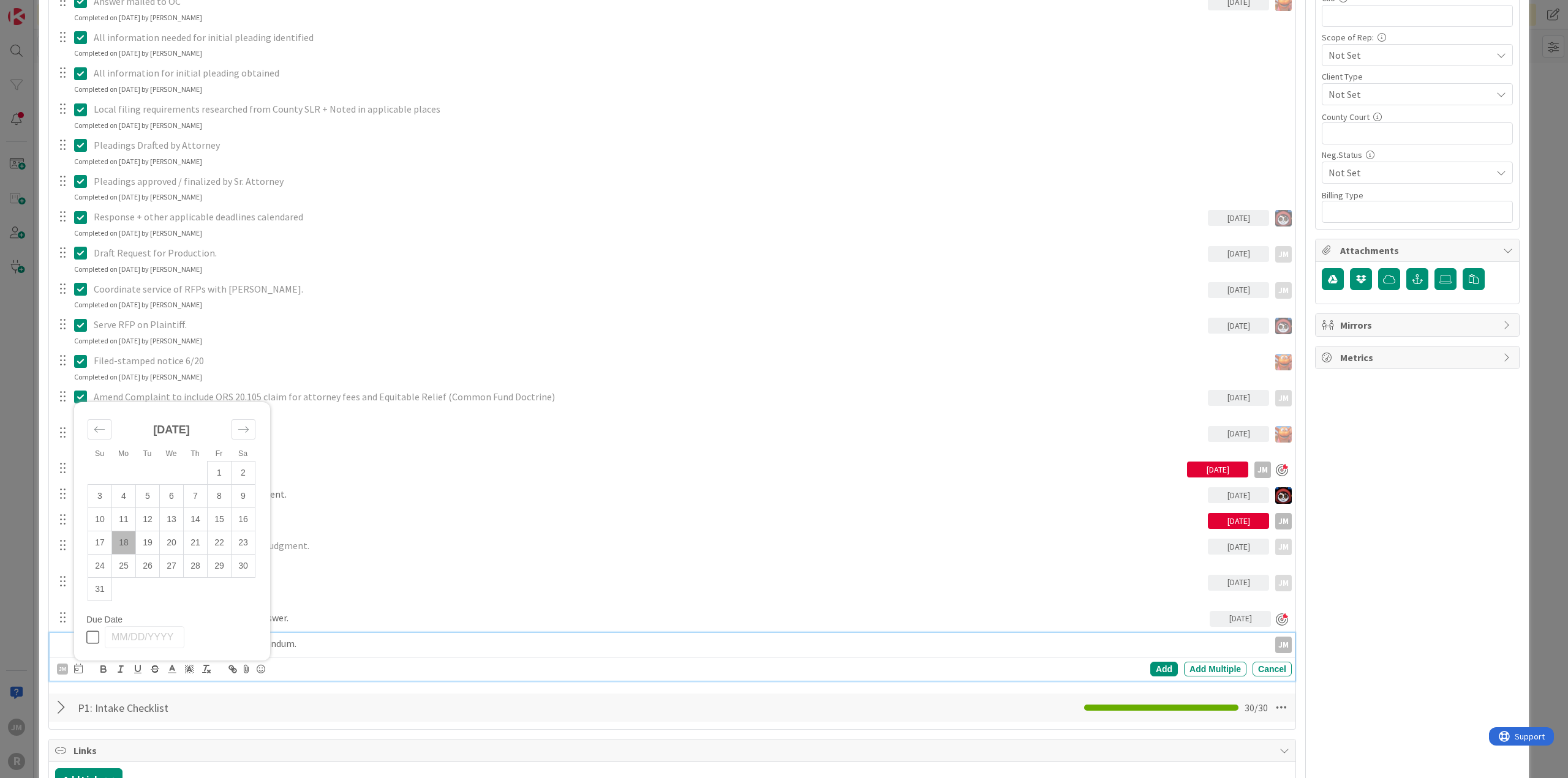
click at [123, 537] on td "18" at bounding box center [124, 542] width 24 height 23
click at [1164, 668] on div "Add" at bounding box center [1164, 669] width 28 height 15
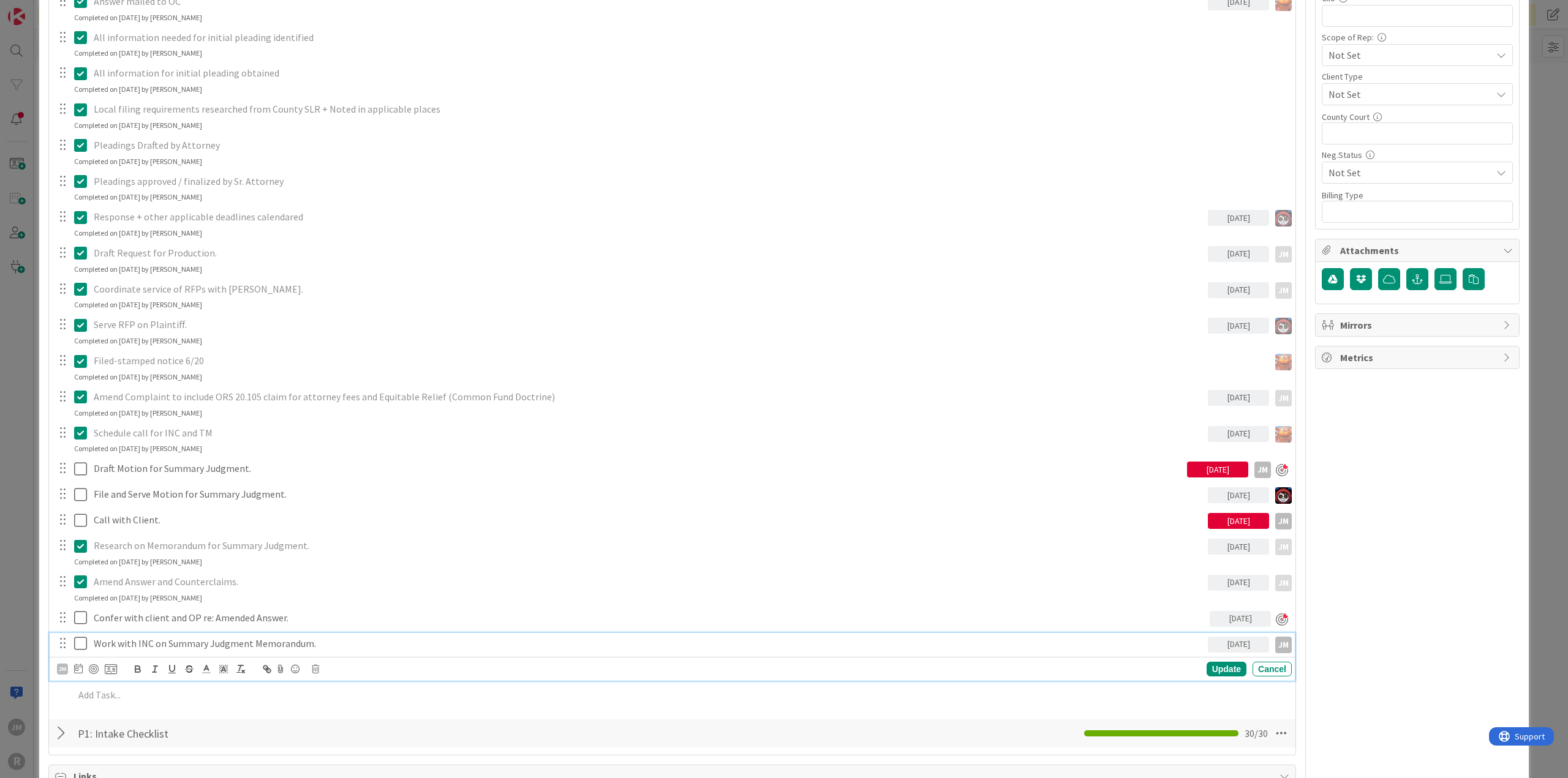
click at [148, 641] on p "Work with INC on Summary Judgment Memorandum." at bounding box center [648, 643] width 1109 height 14
click at [101, 666] on div "JM" at bounding box center [87, 669] width 60 height 15
click at [95, 666] on div at bounding box center [93, 669] width 10 height 10
click at [1228, 669] on div "Update" at bounding box center [1226, 670] width 40 height 15
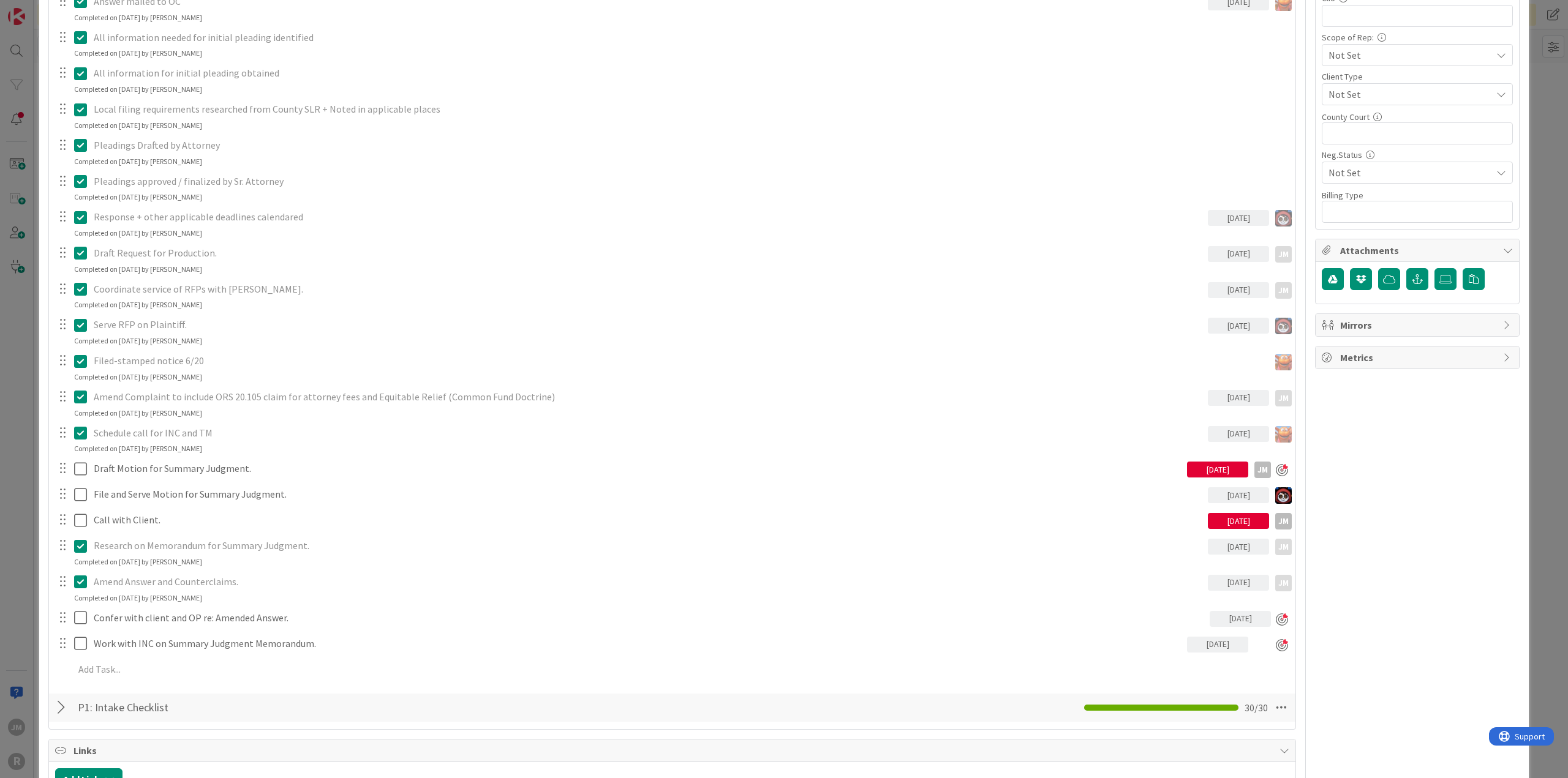
click at [14, 530] on div "ID 1055 Litigation Matter Workflow (FL2) Pleadings In Progress Title 15 / 128 […" at bounding box center [784, 389] width 1568 height 778
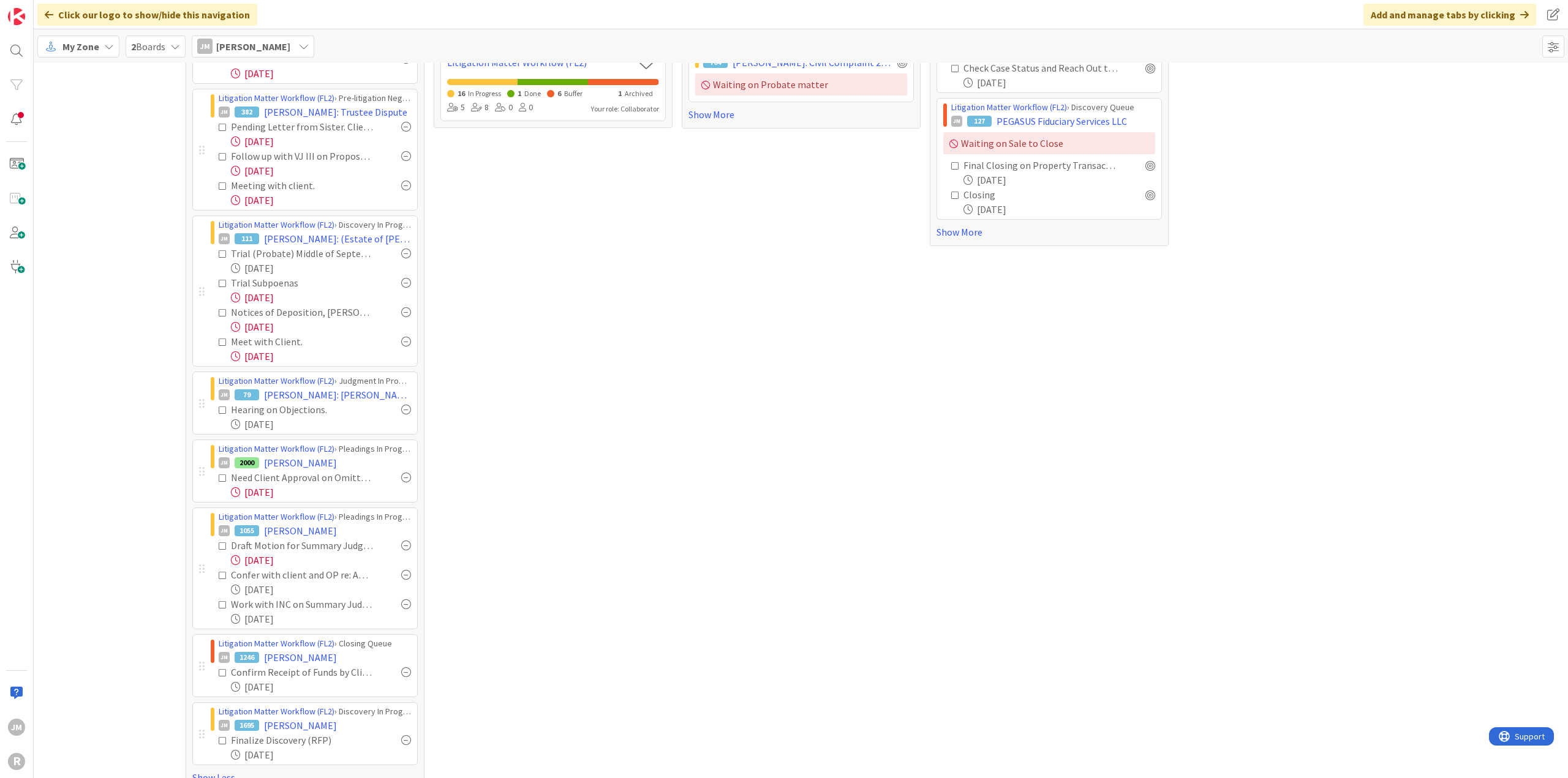
scroll to position [178, 0]
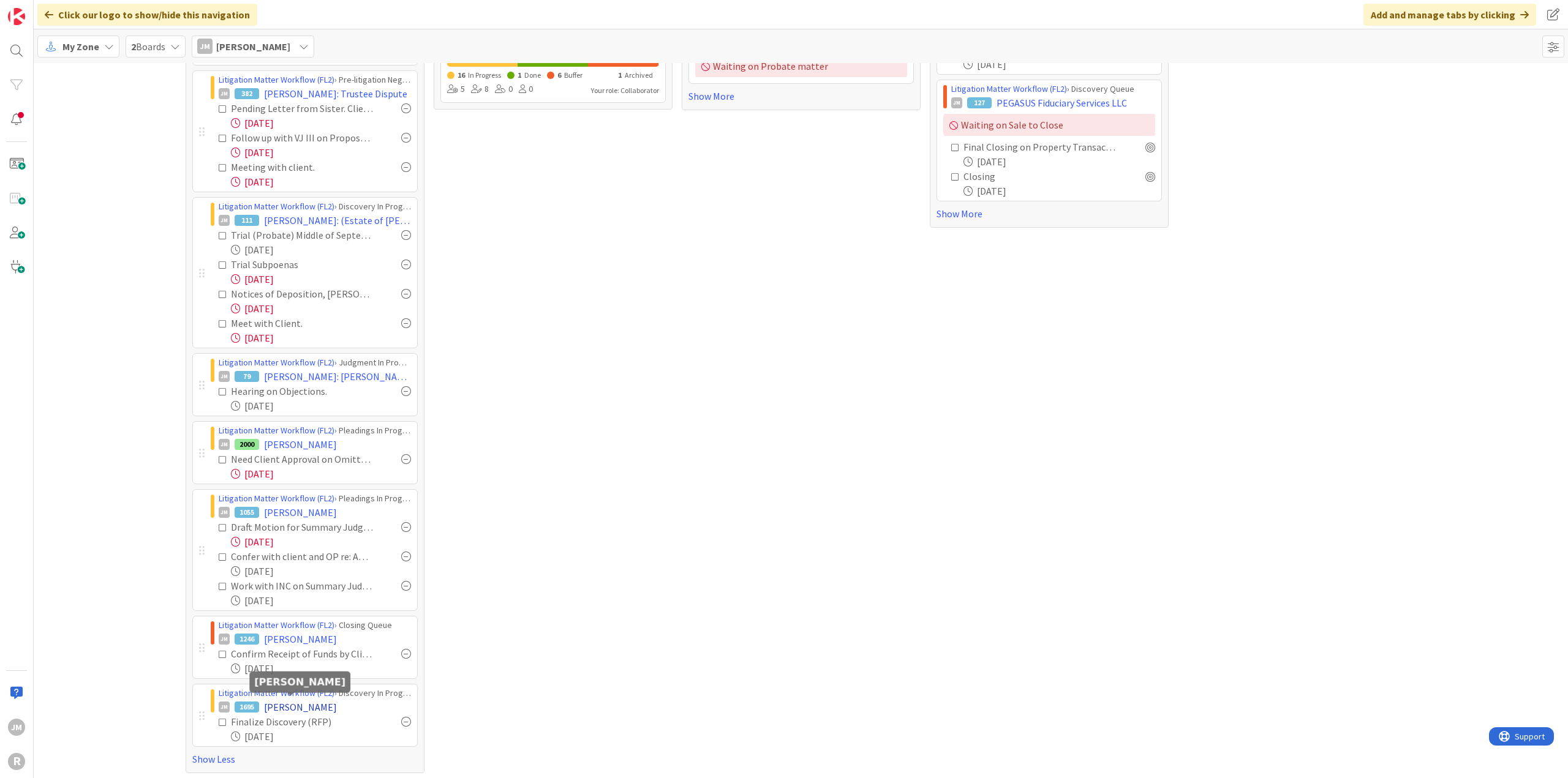
click at [316, 702] on span "[PERSON_NAME]" at bounding box center [300, 706] width 73 height 15
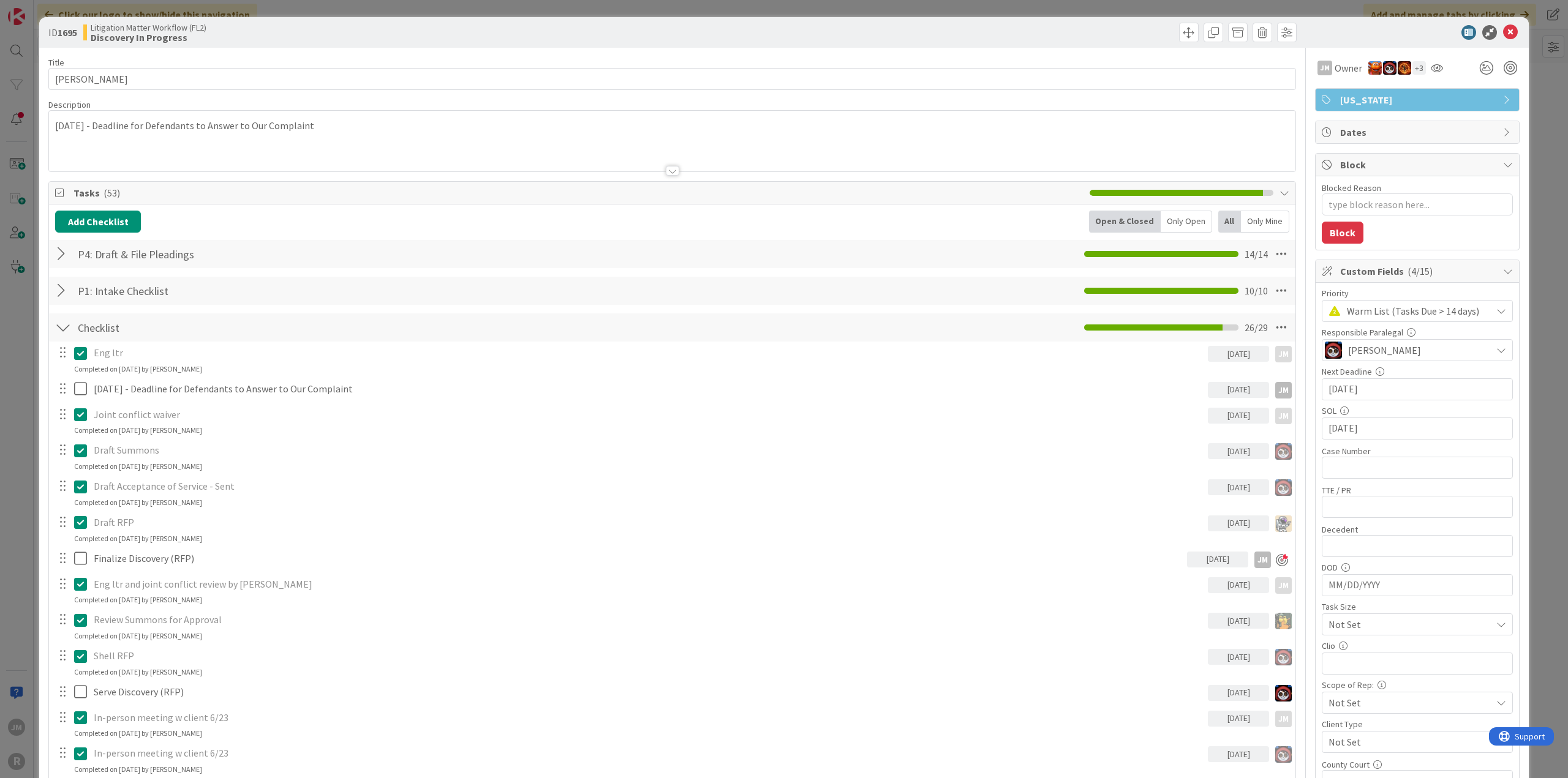
type textarea "x"
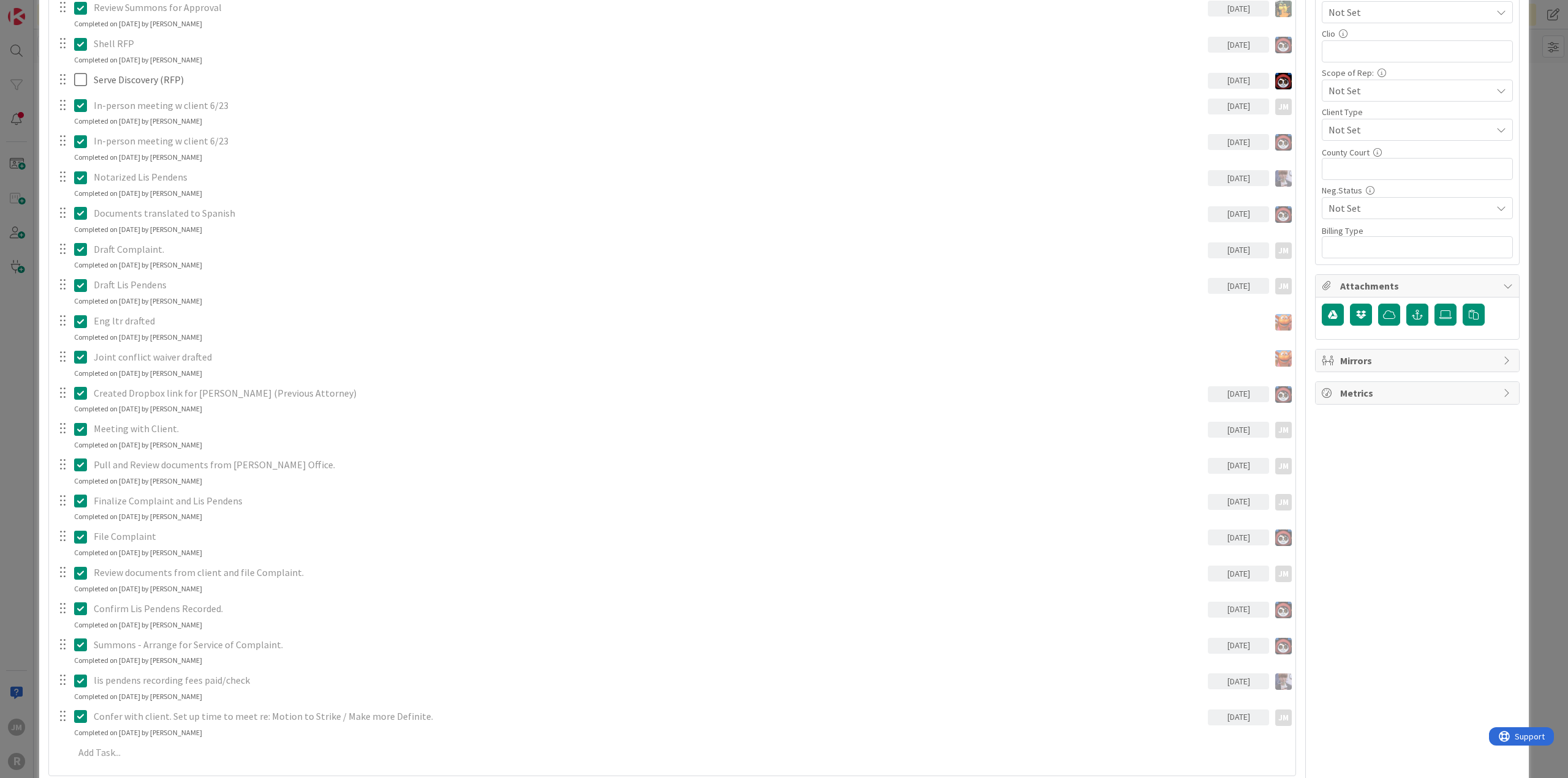
scroll to position [673, 0]
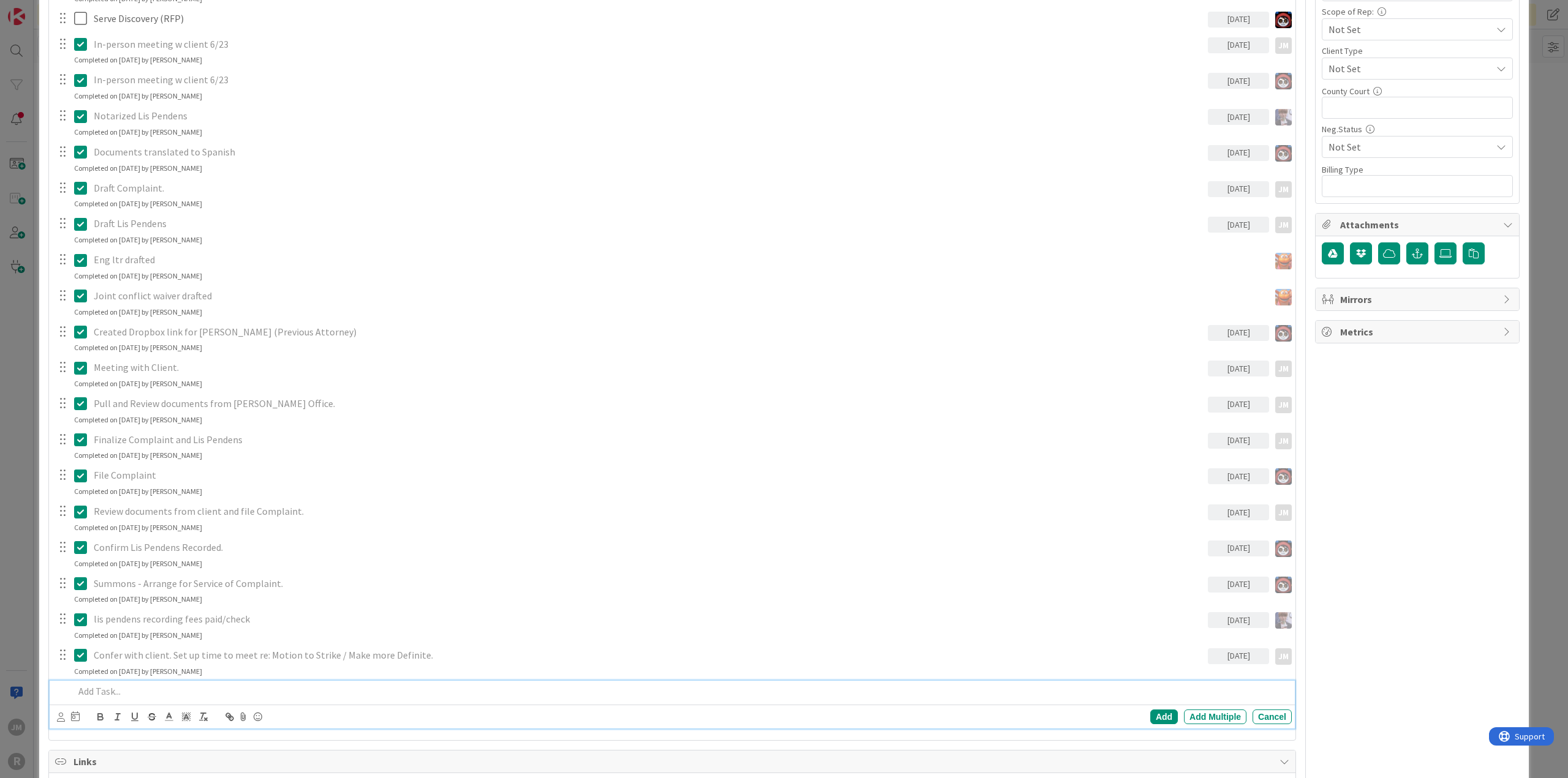
click at [182, 685] on p at bounding box center [680, 692] width 1212 height 14
click at [191, 657] on p "Confer with client. Set up time to meet re: Motion to Strike / Make more Defini…" at bounding box center [648, 655] width 1109 height 14
click at [167, 687] on p at bounding box center [680, 692] width 1212 height 14
click at [59, 715] on icon at bounding box center [61, 717] width 8 height 9
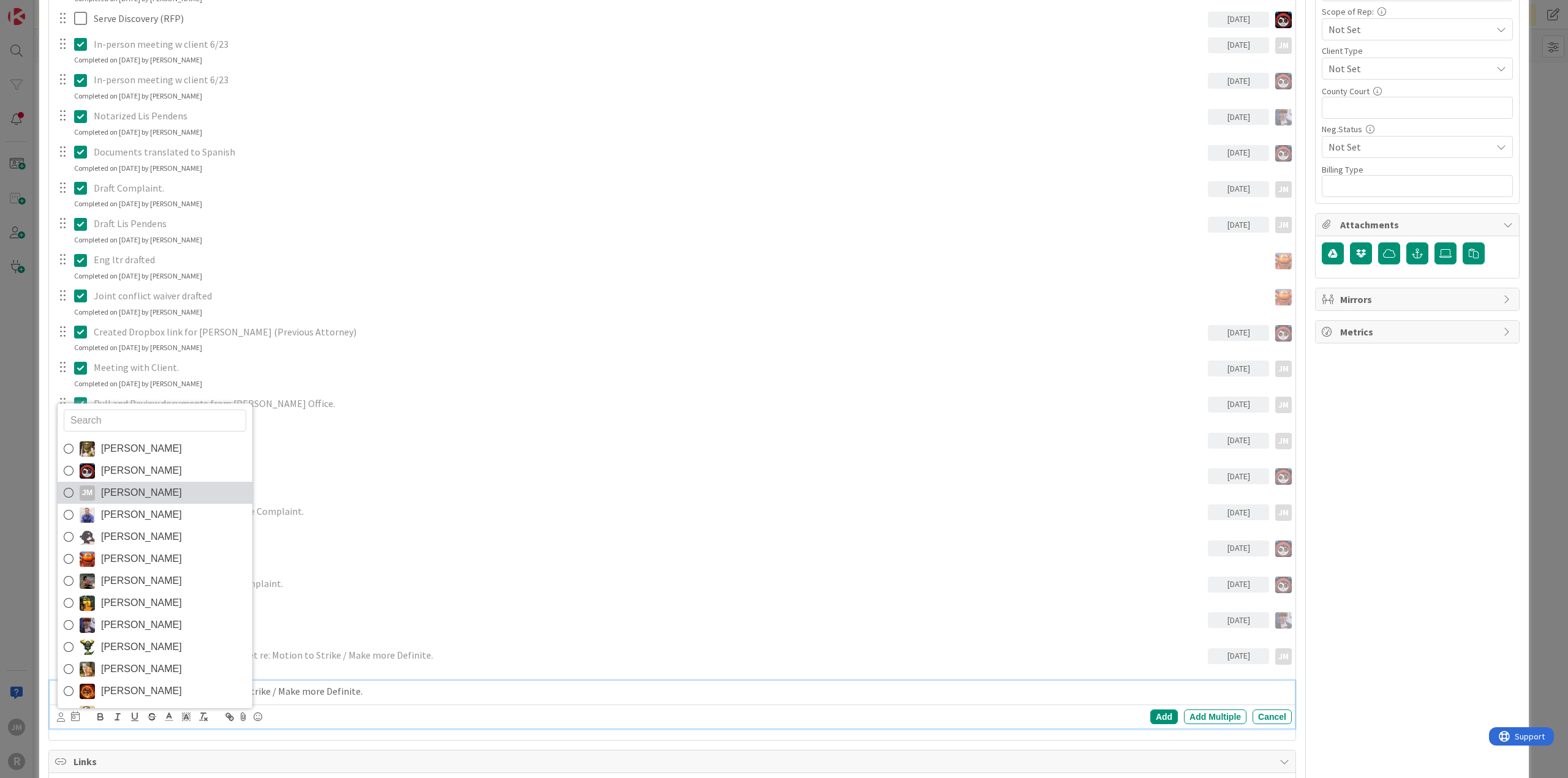
click at [116, 485] on span "[PERSON_NAME]" at bounding box center [142, 493] width 81 height 18
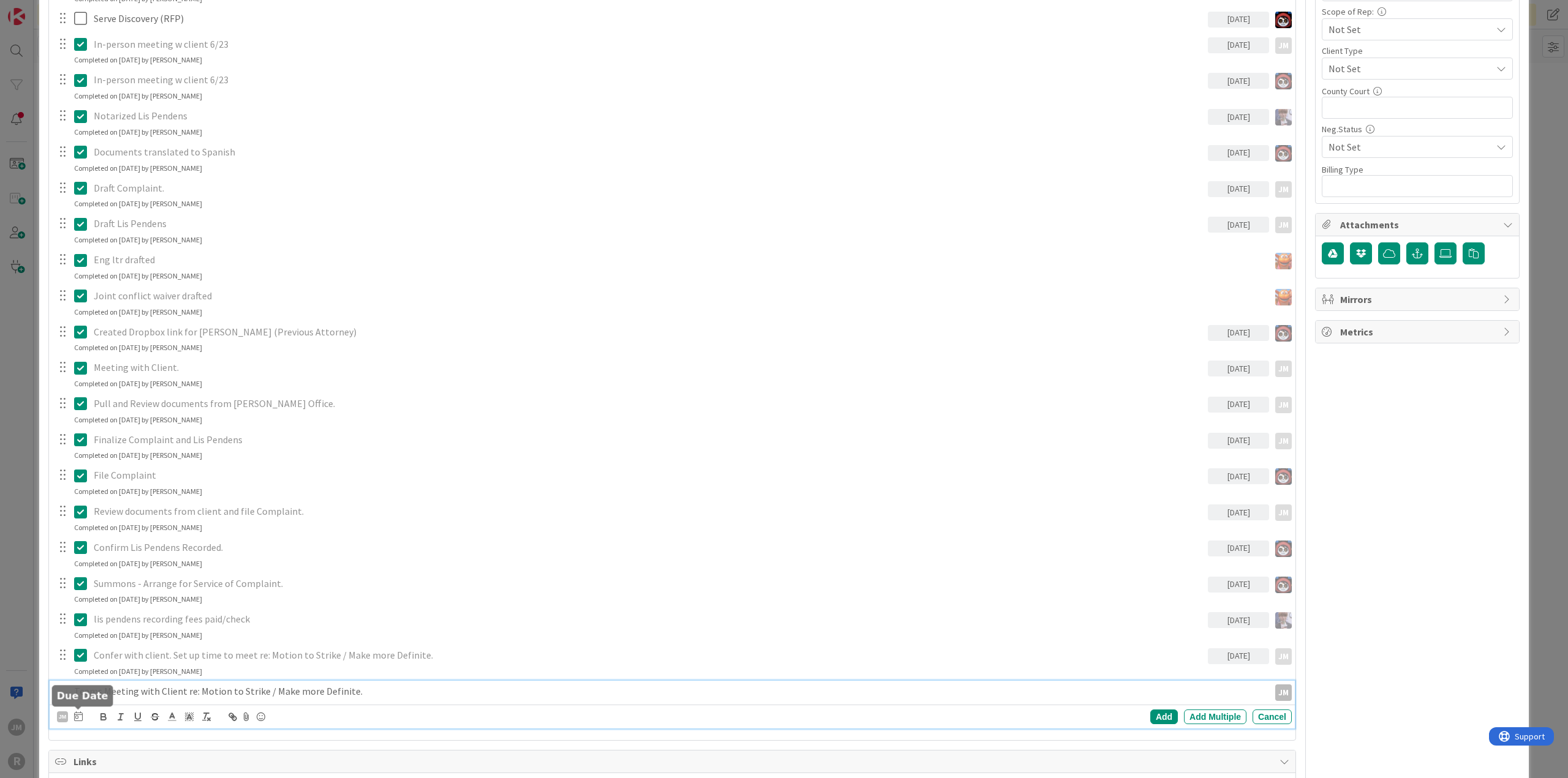
click at [77, 712] on icon at bounding box center [78, 716] width 8 height 10
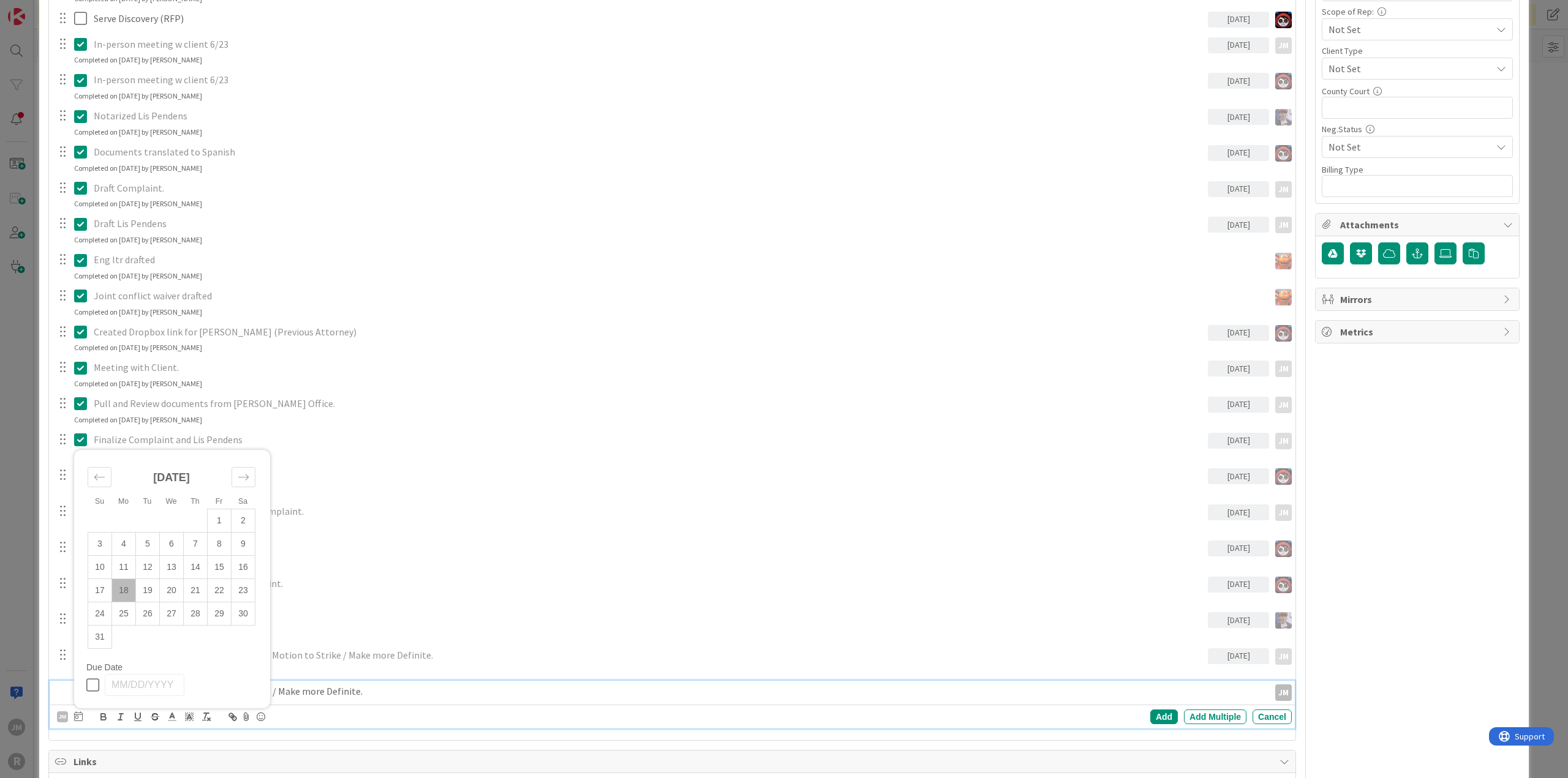
scroll to position [735, 0]
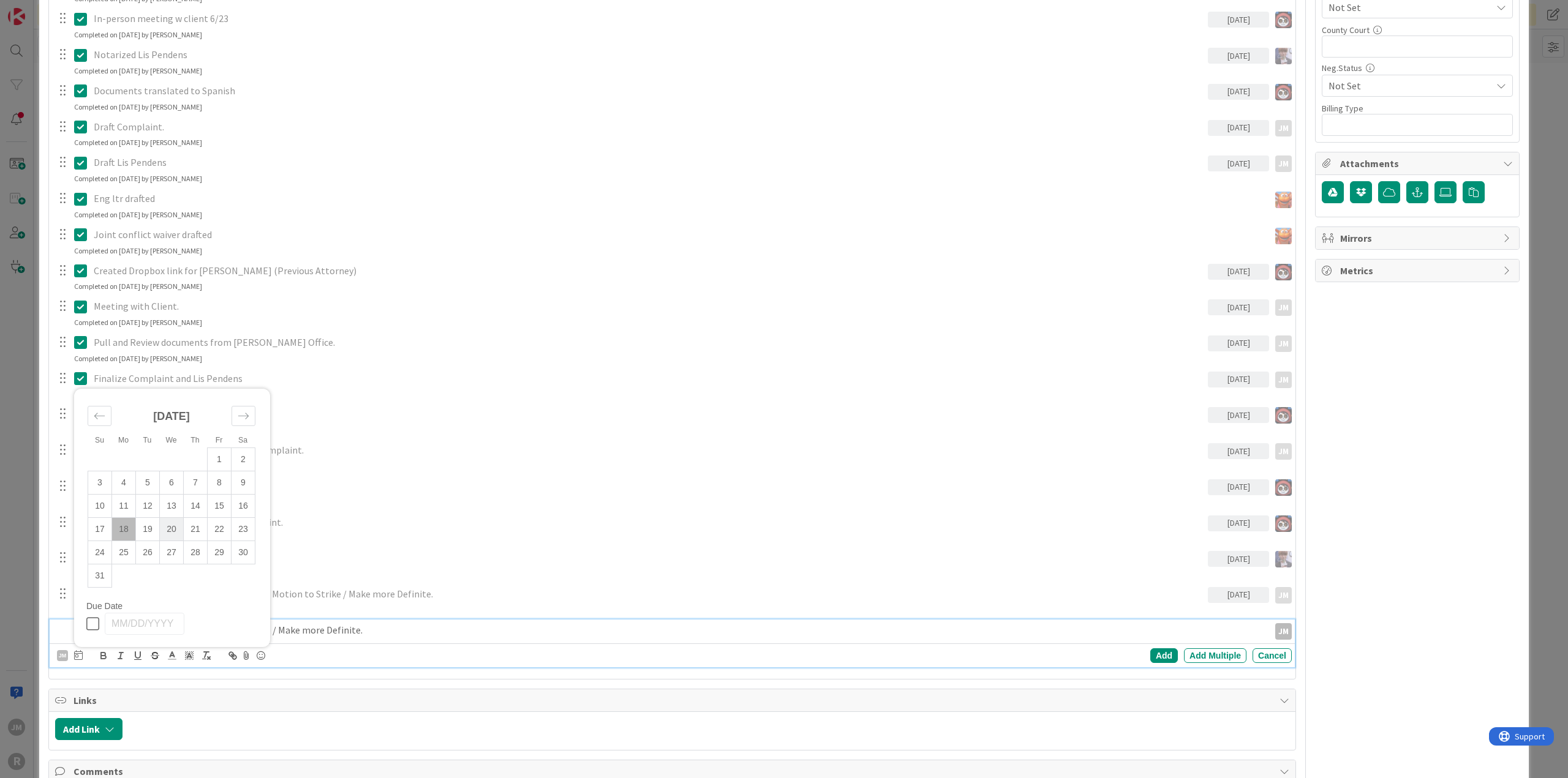
click at [170, 528] on td "20" at bounding box center [172, 529] width 24 height 23
click at [1161, 653] on div "Add" at bounding box center [1164, 655] width 28 height 15
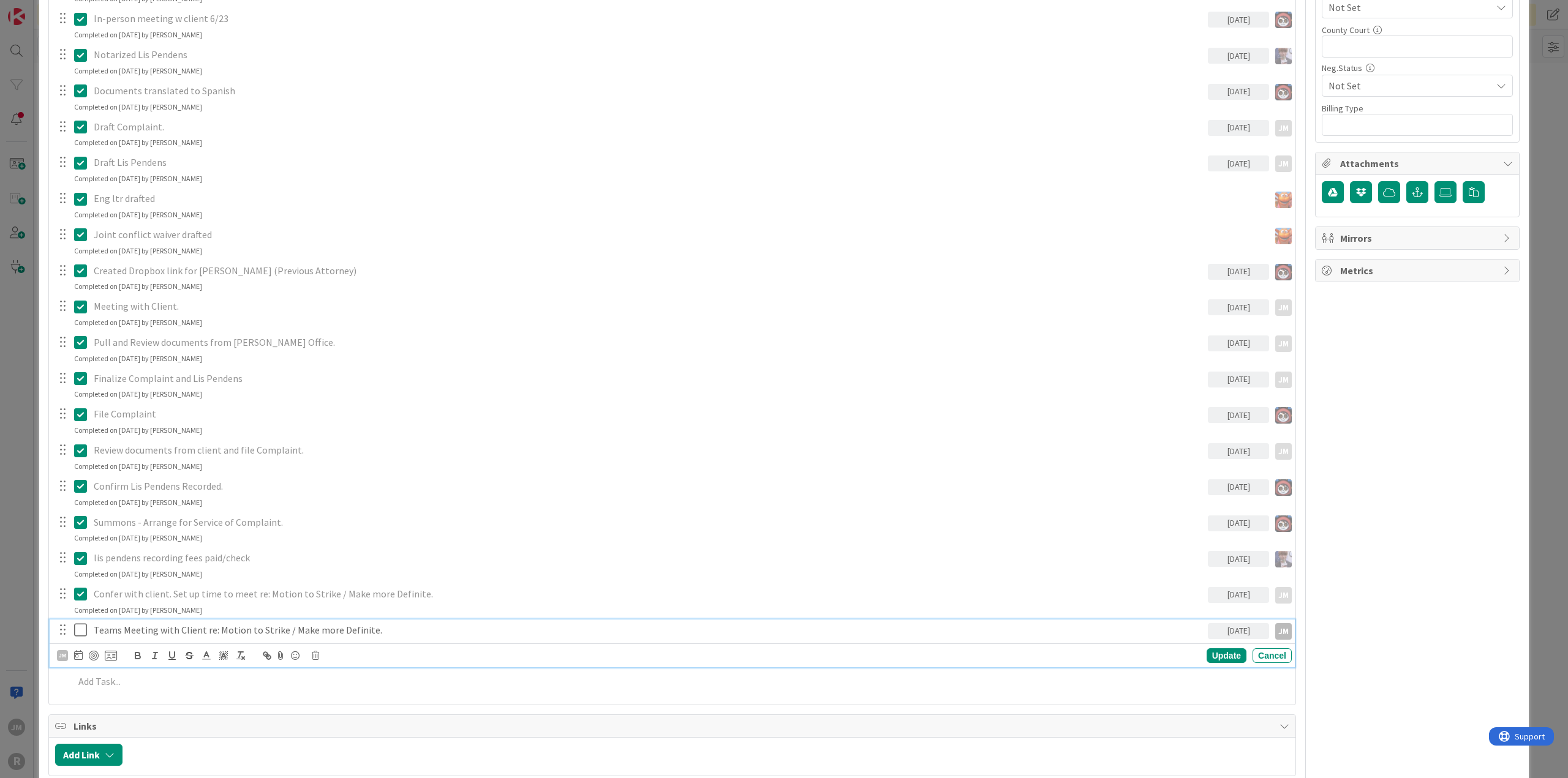
click at [123, 626] on p "Teams Meeting with Client re: Motion to Strike / Make more Definite." at bounding box center [648, 630] width 1109 height 14
click at [91, 659] on div at bounding box center [93, 655] width 10 height 10
click at [1226, 655] on div "Update" at bounding box center [1226, 656] width 40 height 15
click at [14, 563] on div "ID 1695 Litigation Matter Workflow (FL2) Discovery In Progress Title 14 / 128 […" at bounding box center [784, 389] width 1568 height 778
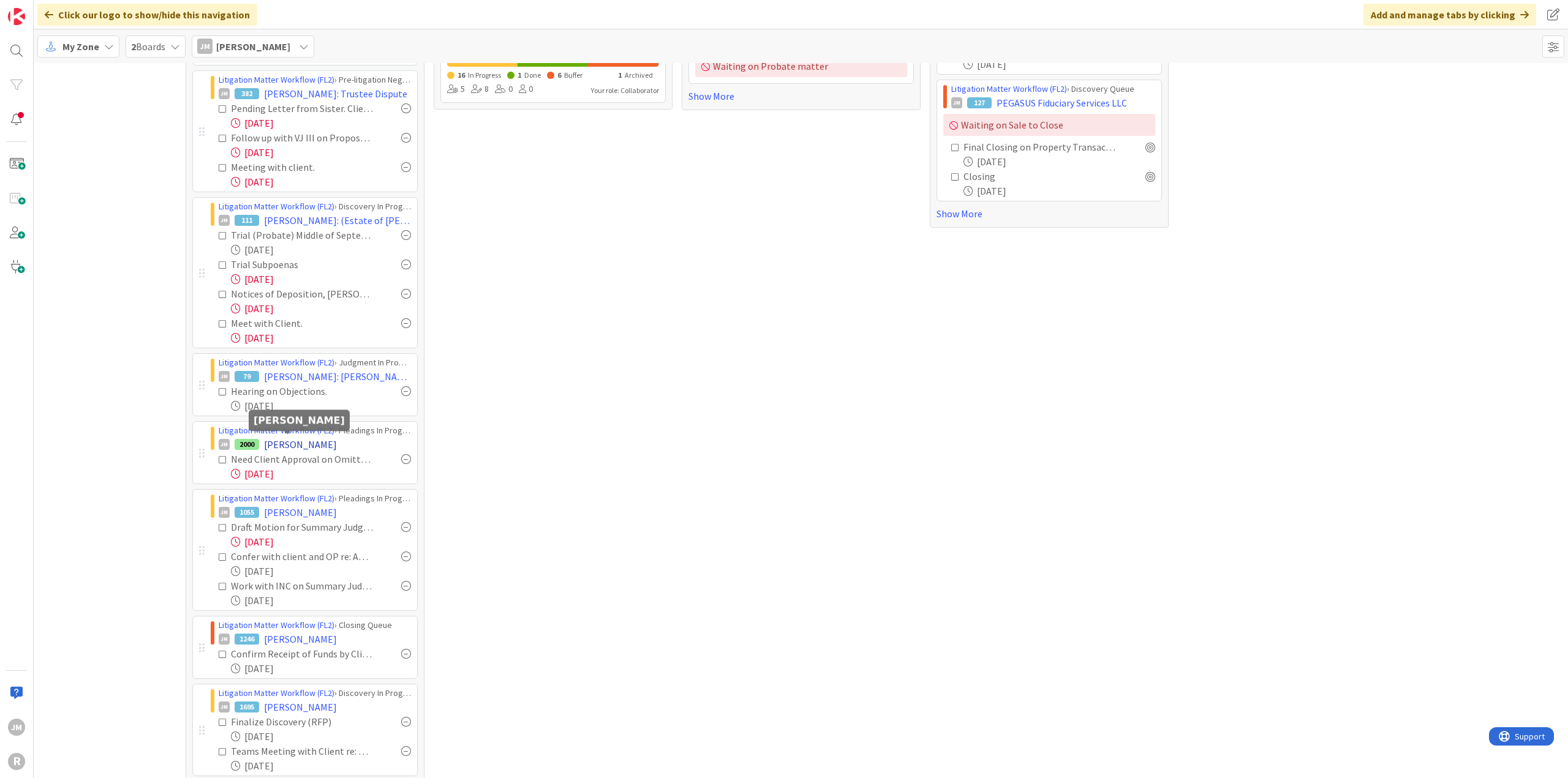
click at [298, 445] on span "[PERSON_NAME]" at bounding box center [300, 444] width 73 height 15
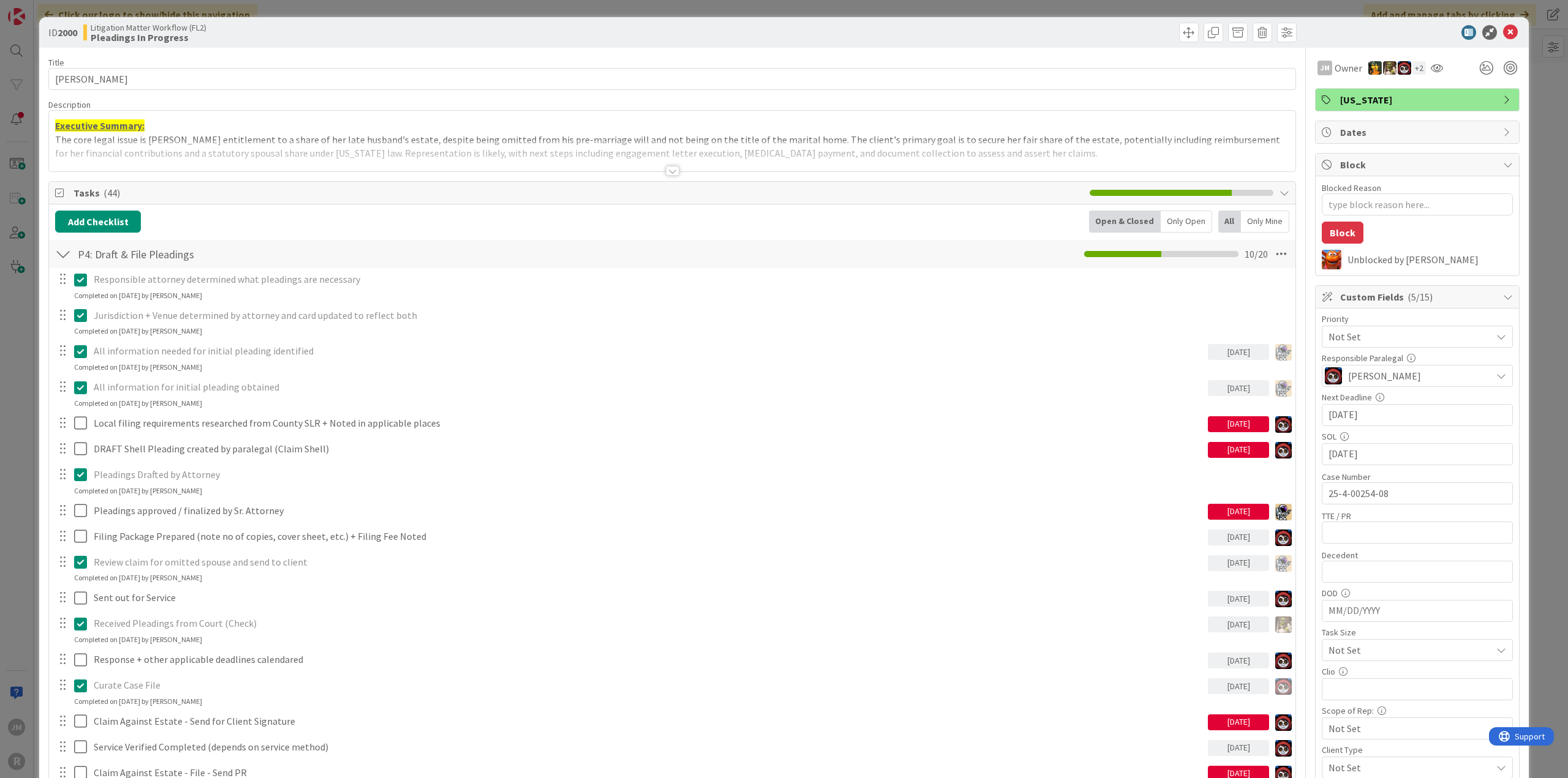
type textarea "x"
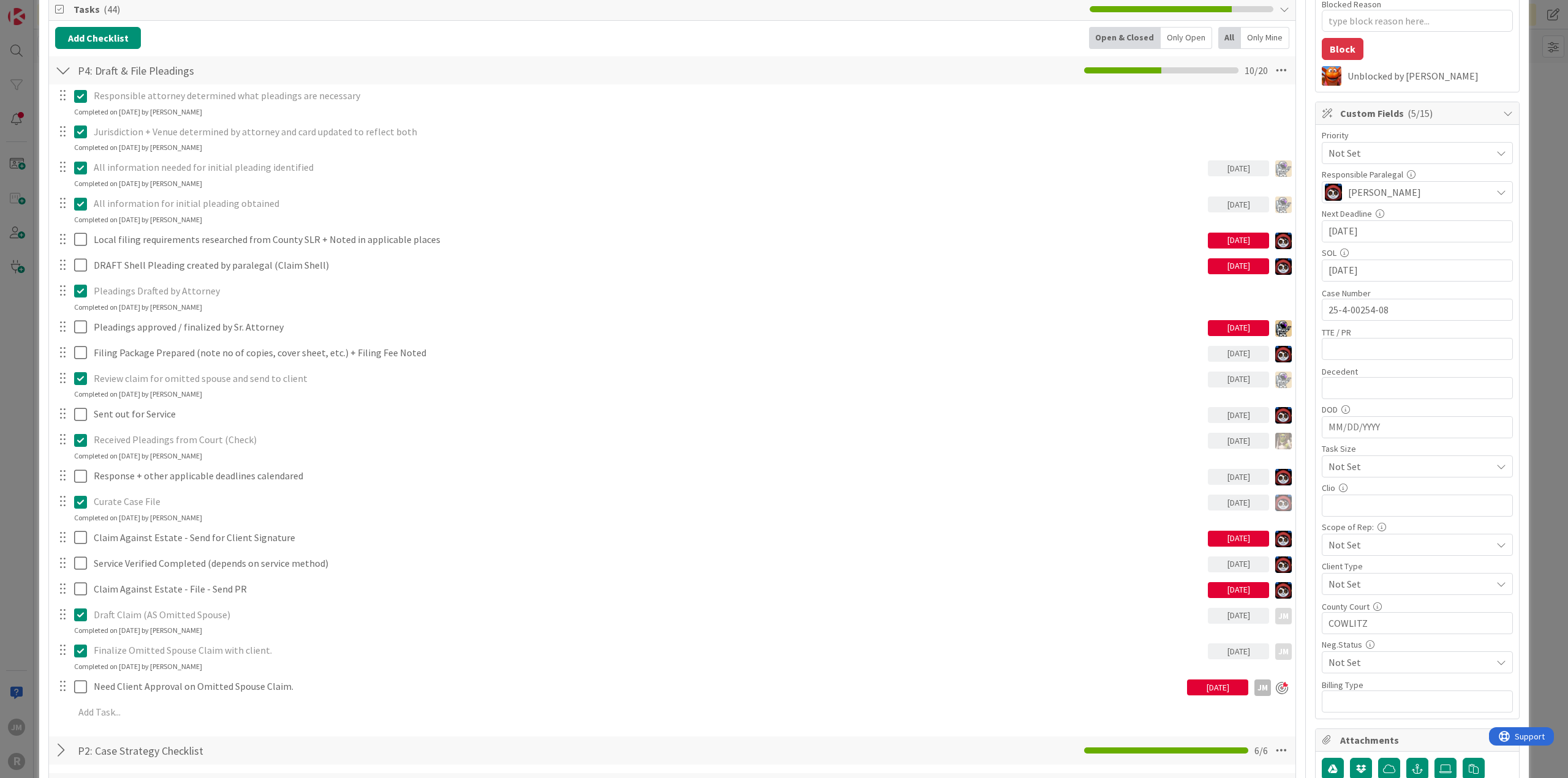
scroll to position [245, 0]
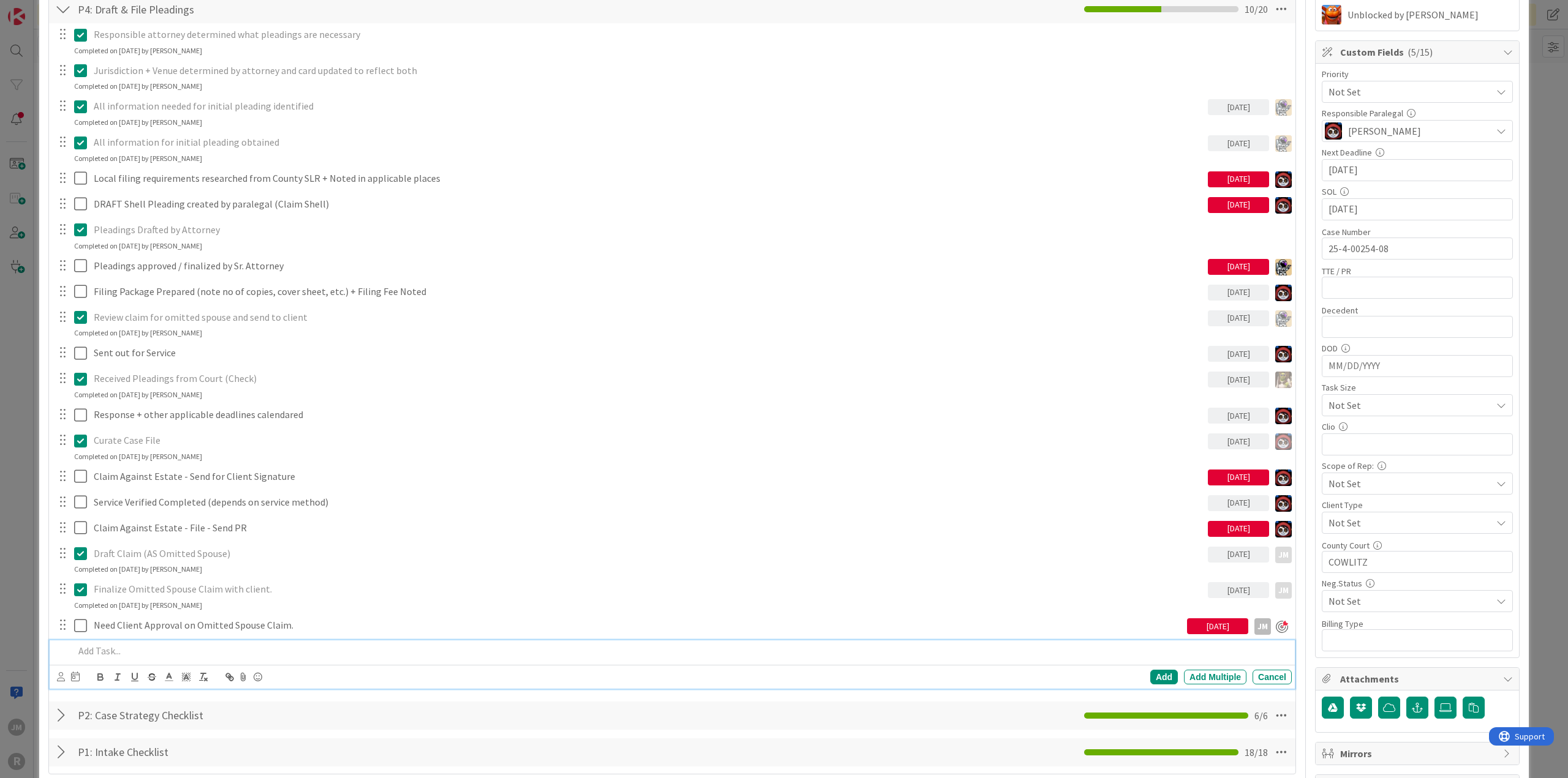
click at [150, 644] on p at bounding box center [680, 651] width 1212 height 14
click at [60, 674] on icon at bounding box center [61, 676] width 8 height 9
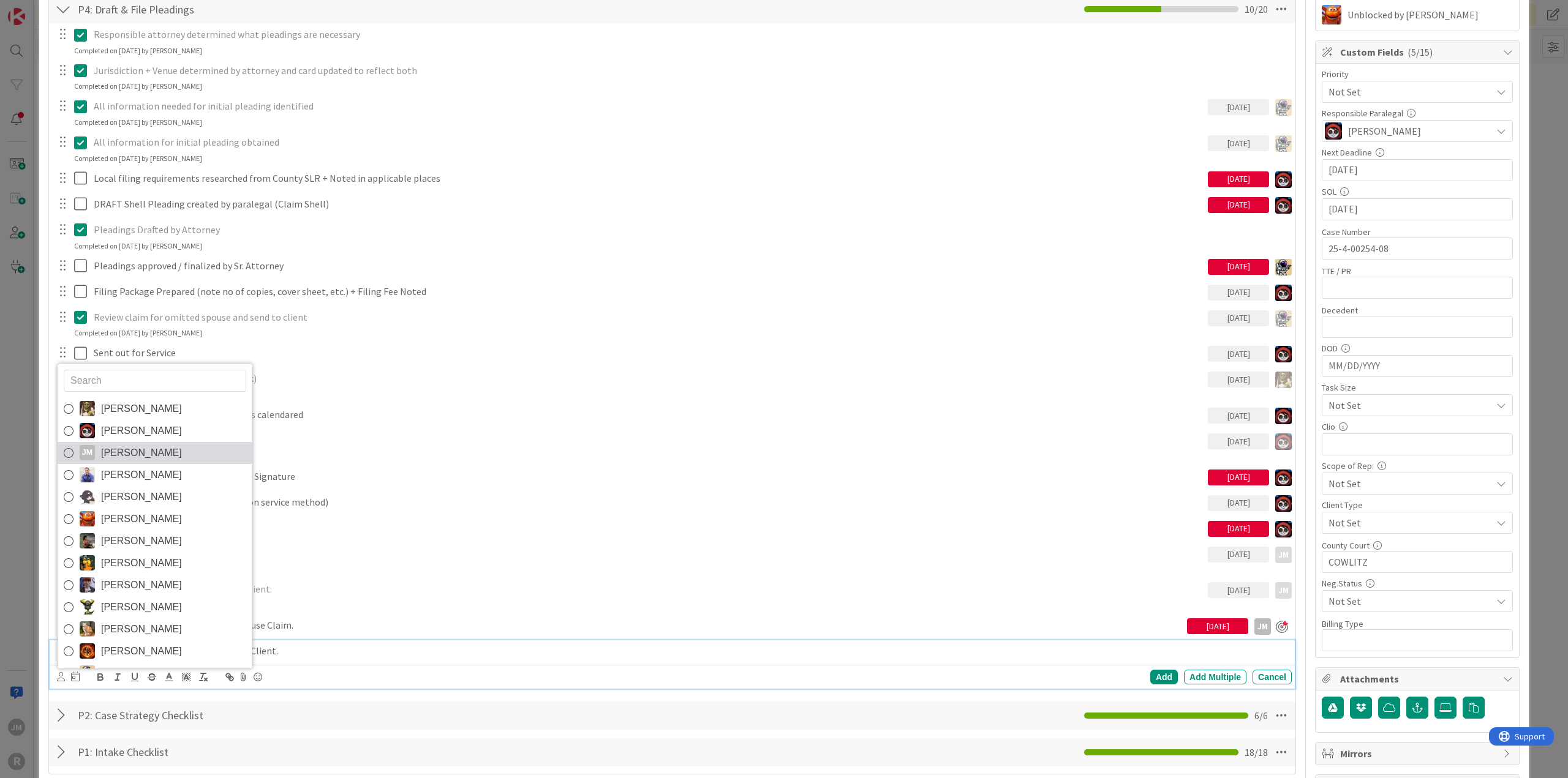
click at [118, 450] on span "[PERSON_NAME]" at bounding box center [142, 453] width 81 height 18
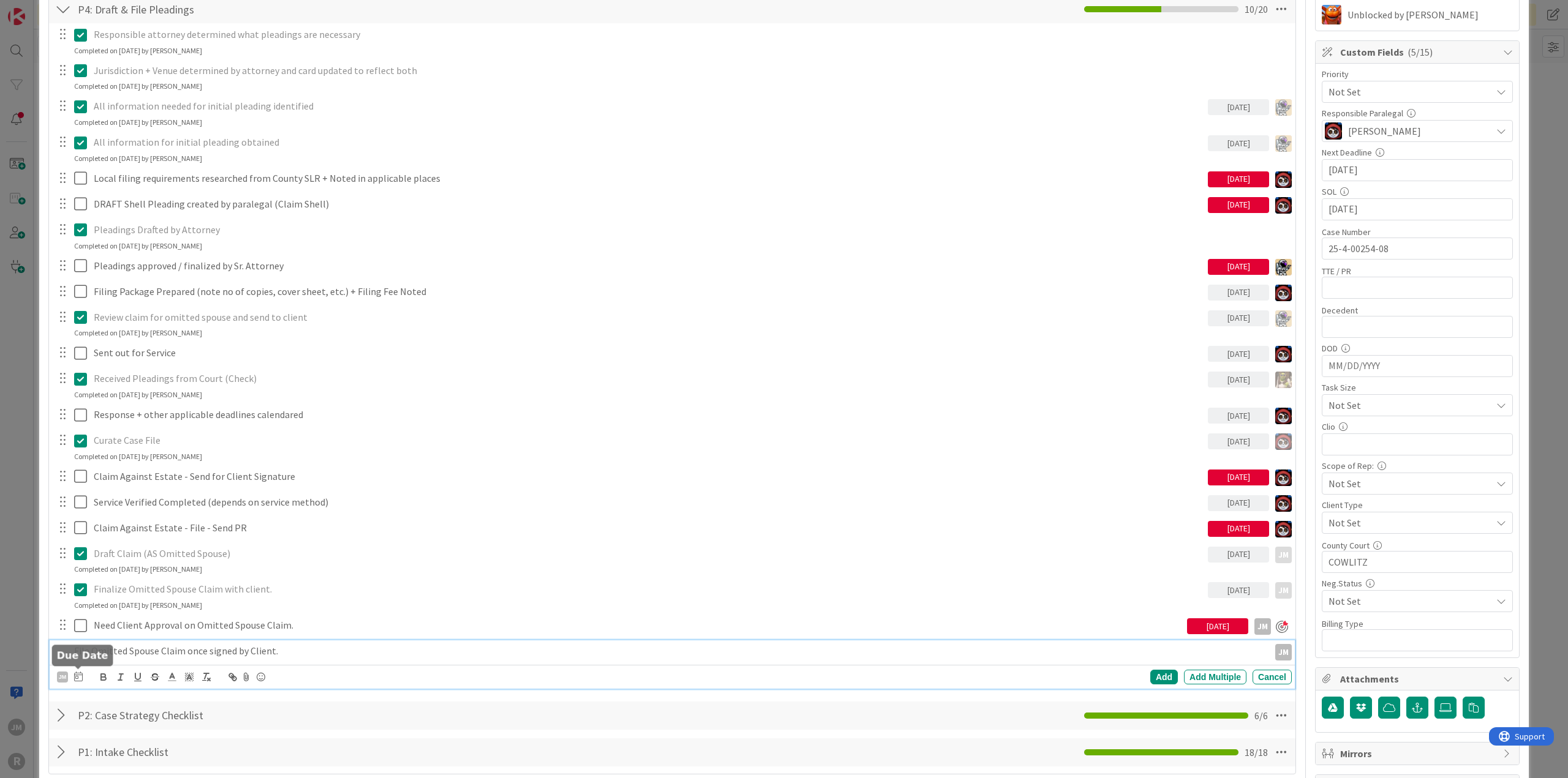
click at [77, 676] on icon at bounding box center [78, 676] width 8 height 10
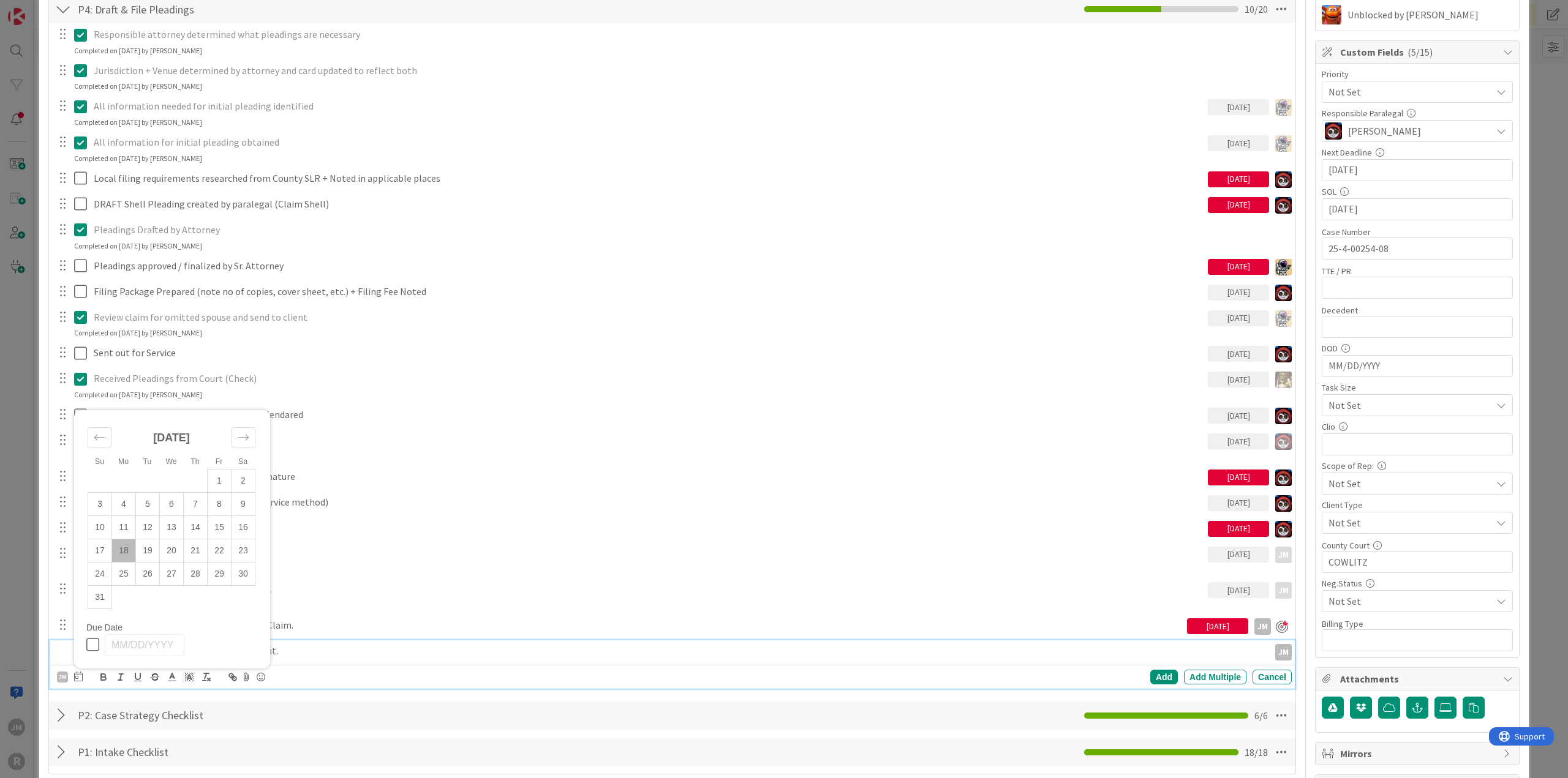
scroll to position [306, 0]
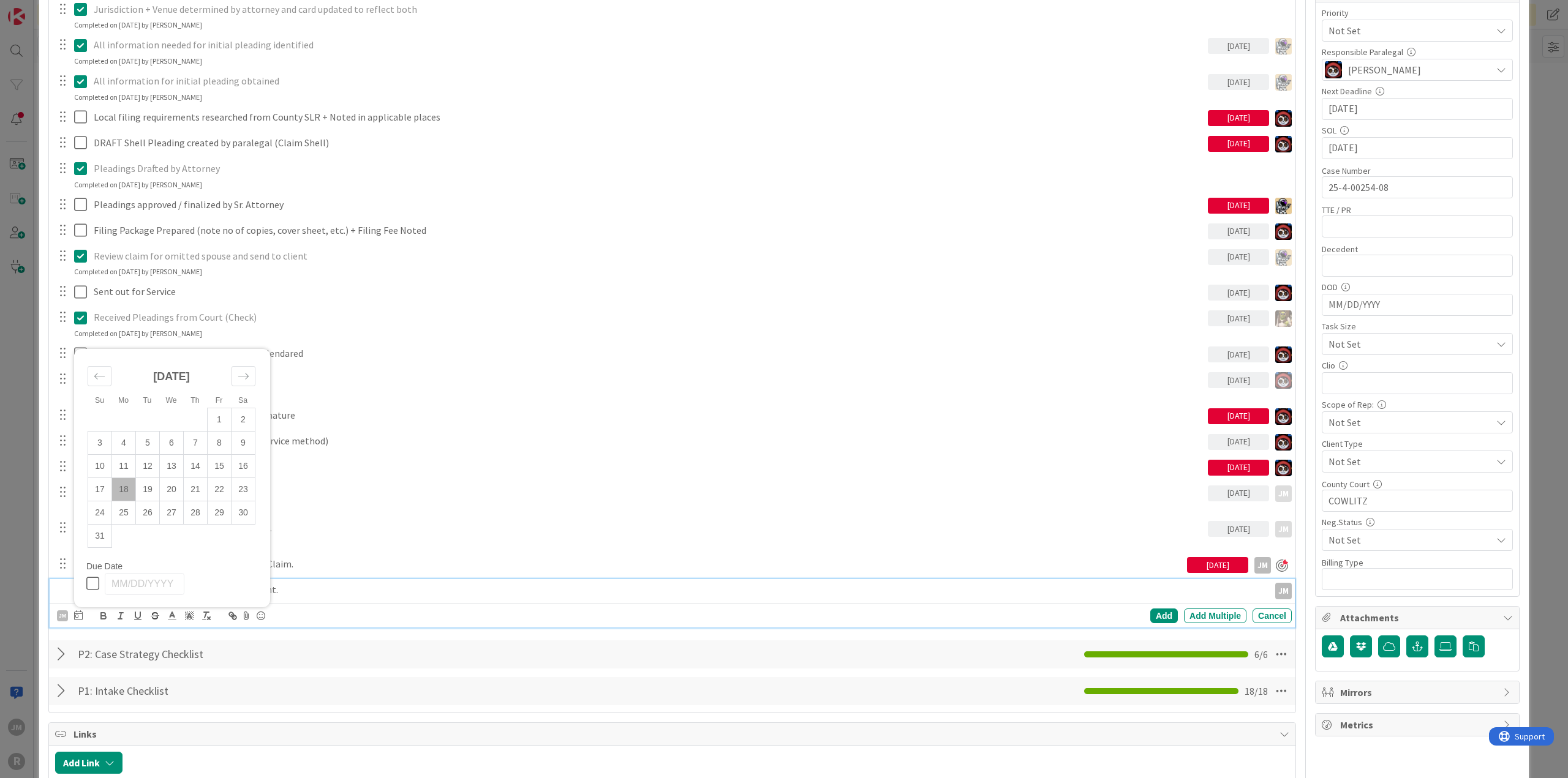
click at [123, 487] on td "18" at bounding box center [124, 489] width 24 height 23
click at [1160, 610] on div "Add" at bounding box center [1164, 616] width 28 height 15
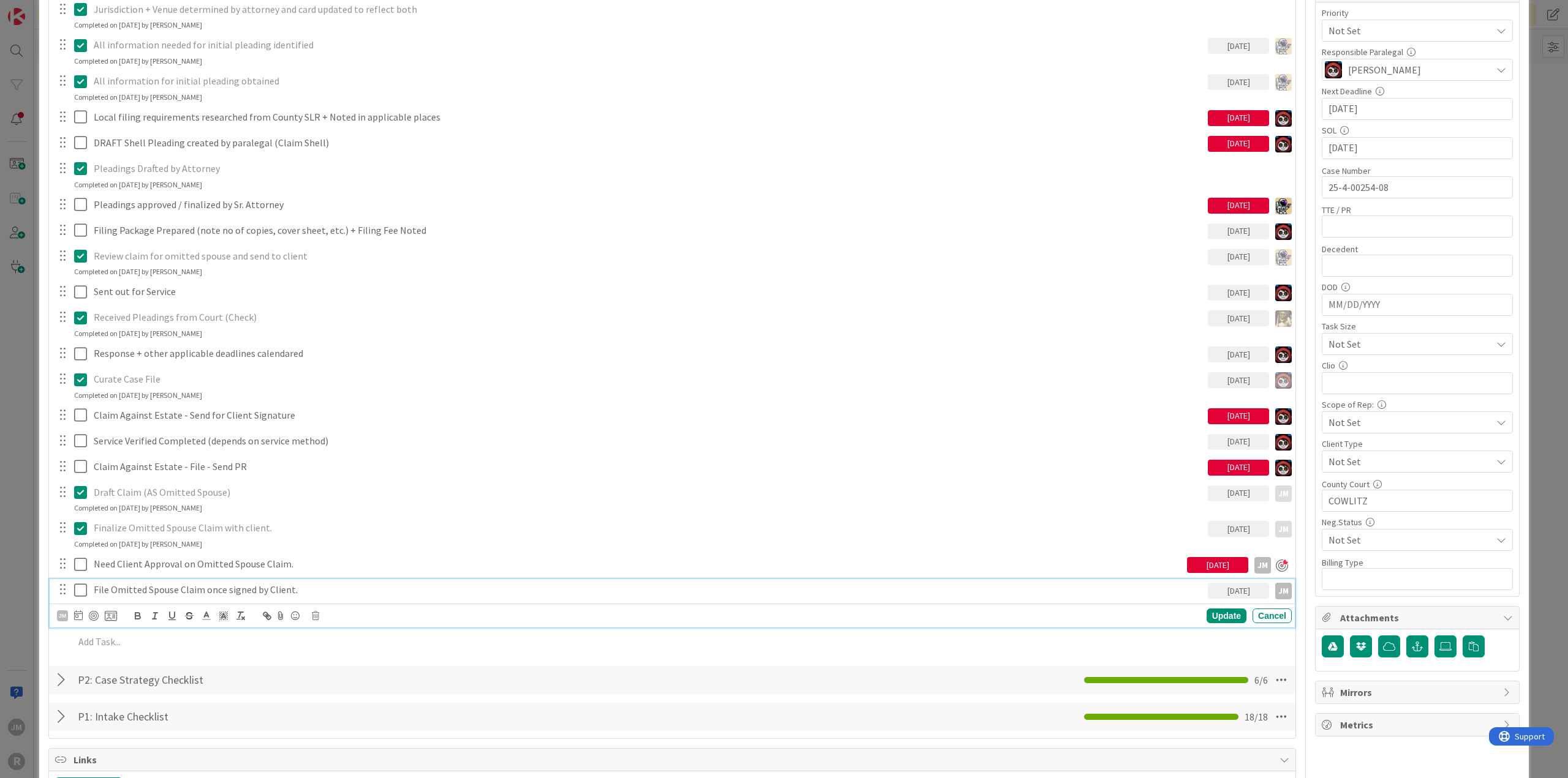
click at [143, 590] on p "File Omitted Spouse Claim once signed by Client." at bounding box center [648, 590] width 1109 height 14
click at [93, 613] on div at bounding box center [93, 616] width 10 height 10
click at [1219, 615] on div "Update" at bounding box center [1226, 616] width 40 height 15
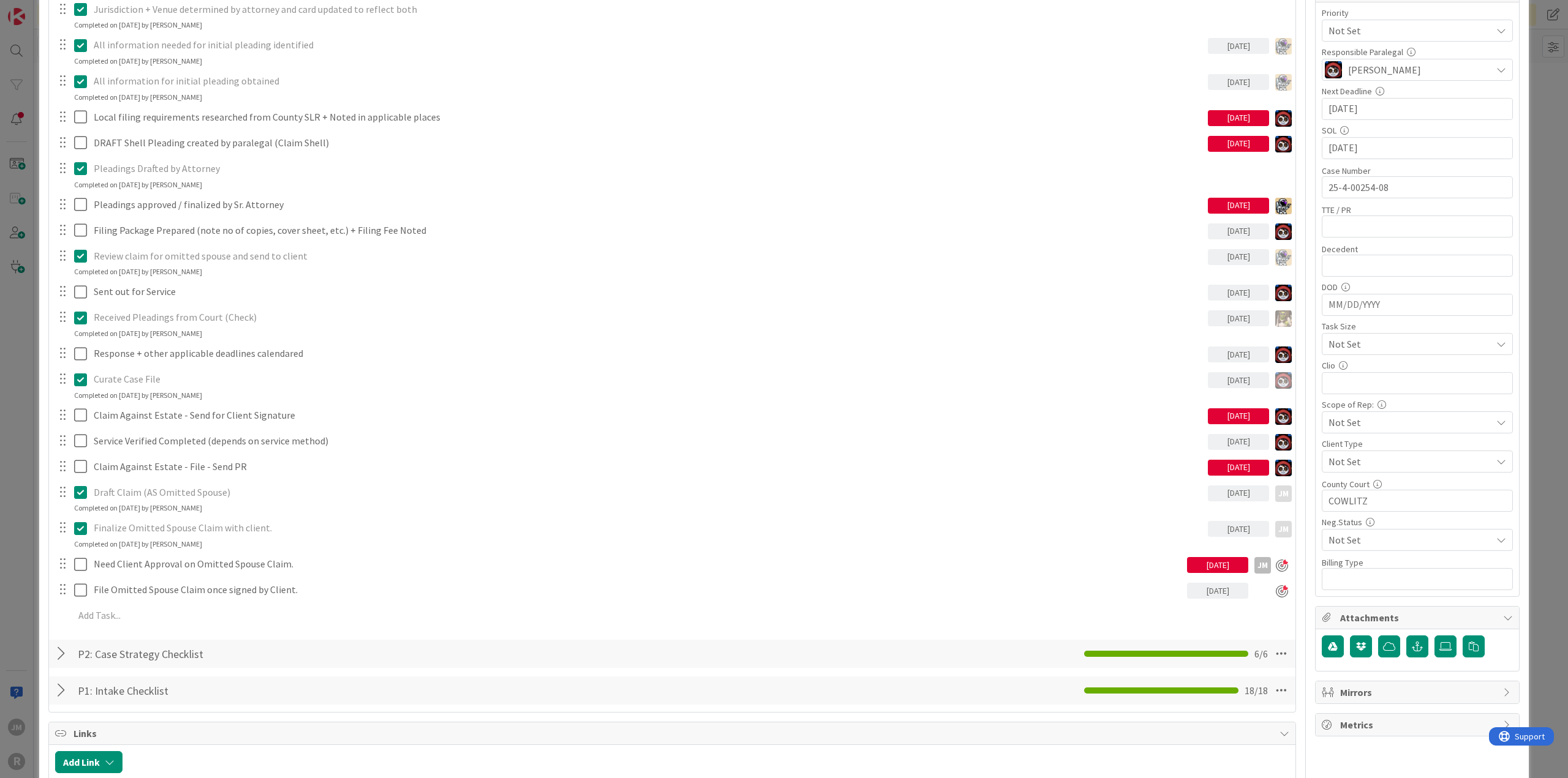
click at [32, 567] on div "ID 2000 Litigation Matter Workflow (FL2) Pleadings In Progress Title 14 / 128 […" at bounding box center [784, 389] width 1568 height 778
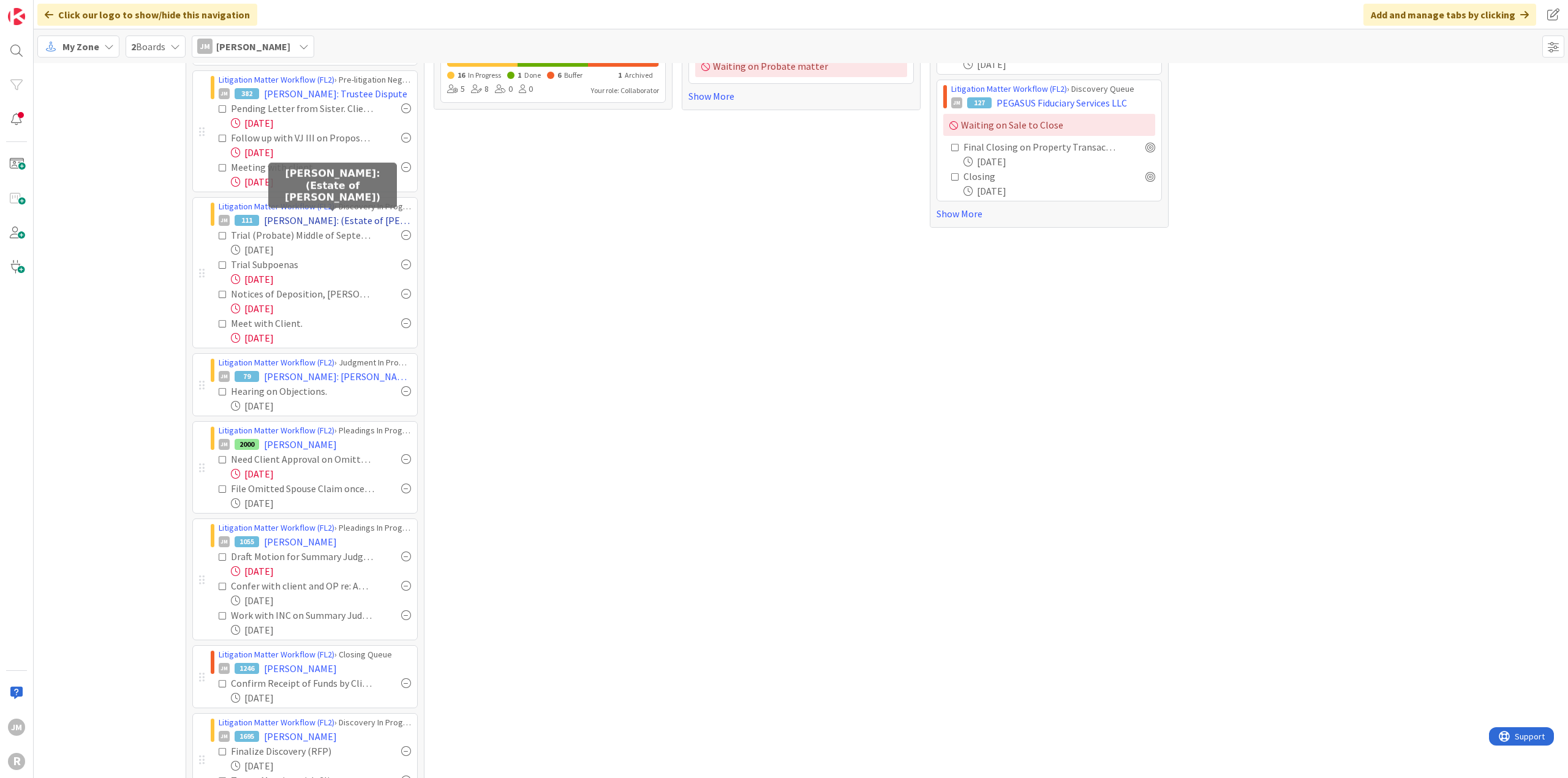
click at [372, 219] on span "[PERSON_NAME]: (Estate of [PERSON_NAME])" at bounding box center [337, 220] width 147 height 15
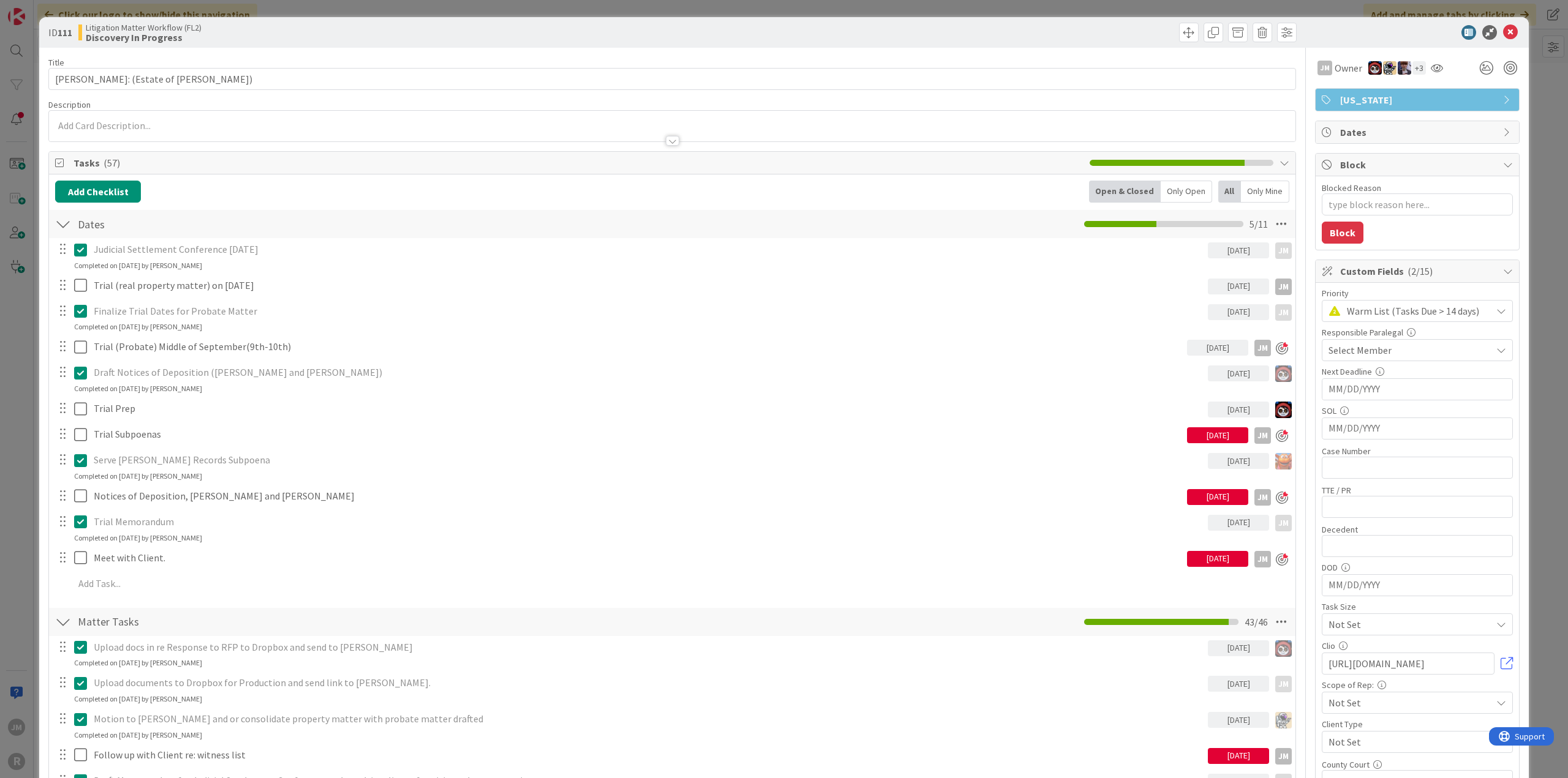
type textarea "x"
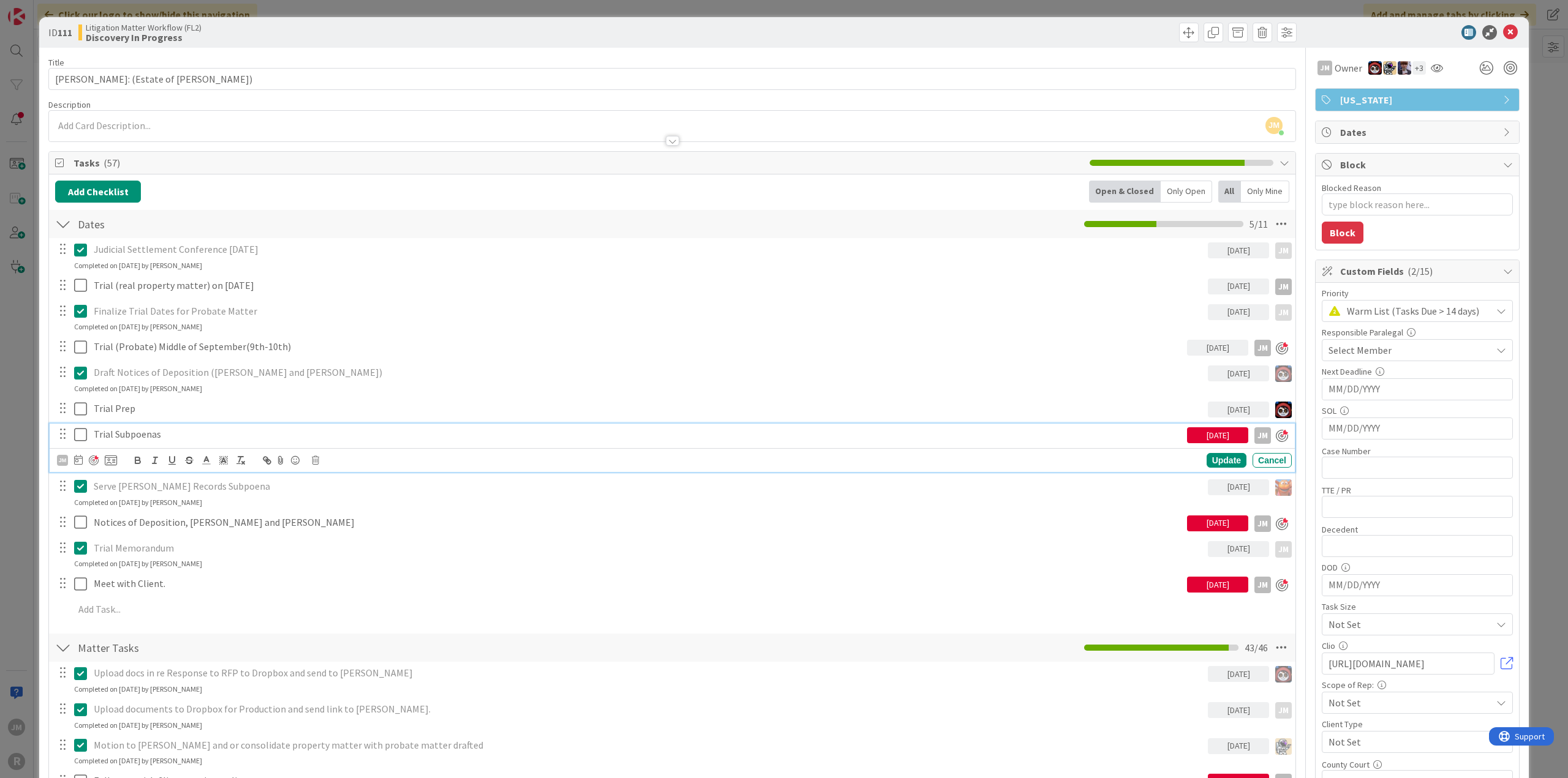
click at [151, 435] on p "Trial Subpoenas" at bounding box center [638, 434] width 1088 height 14
click at [78, 460] on icon at bounding box center [78, 459] width 8 height 10
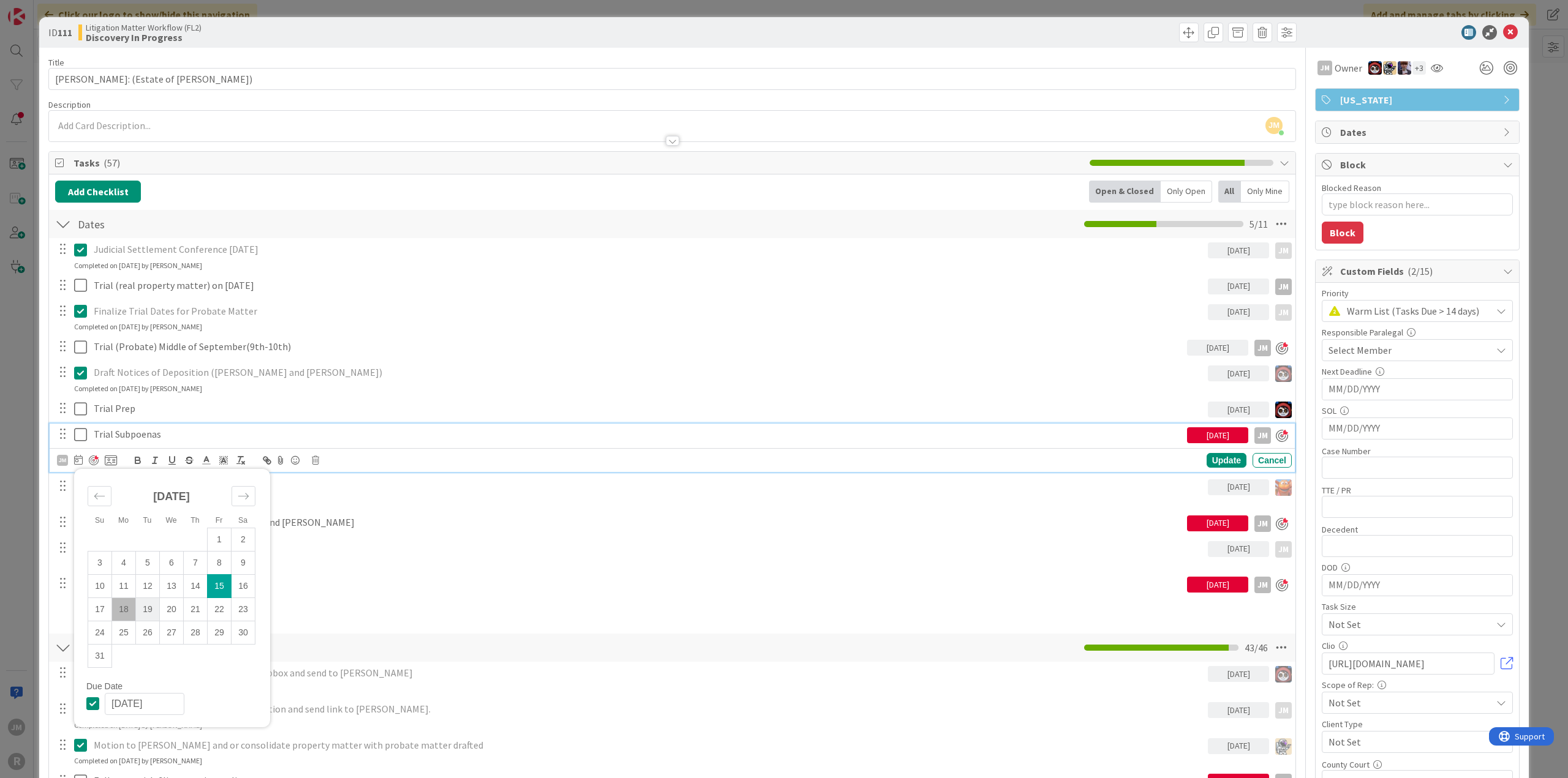
click at [147, 603] on td "19" at bounding box center [148, 609] width 24 height 23
type input "[DATE]"
type textarea "x"
click at [1215, 459] on div "Update" at bounding box center [1226, 461] width 40 height 15
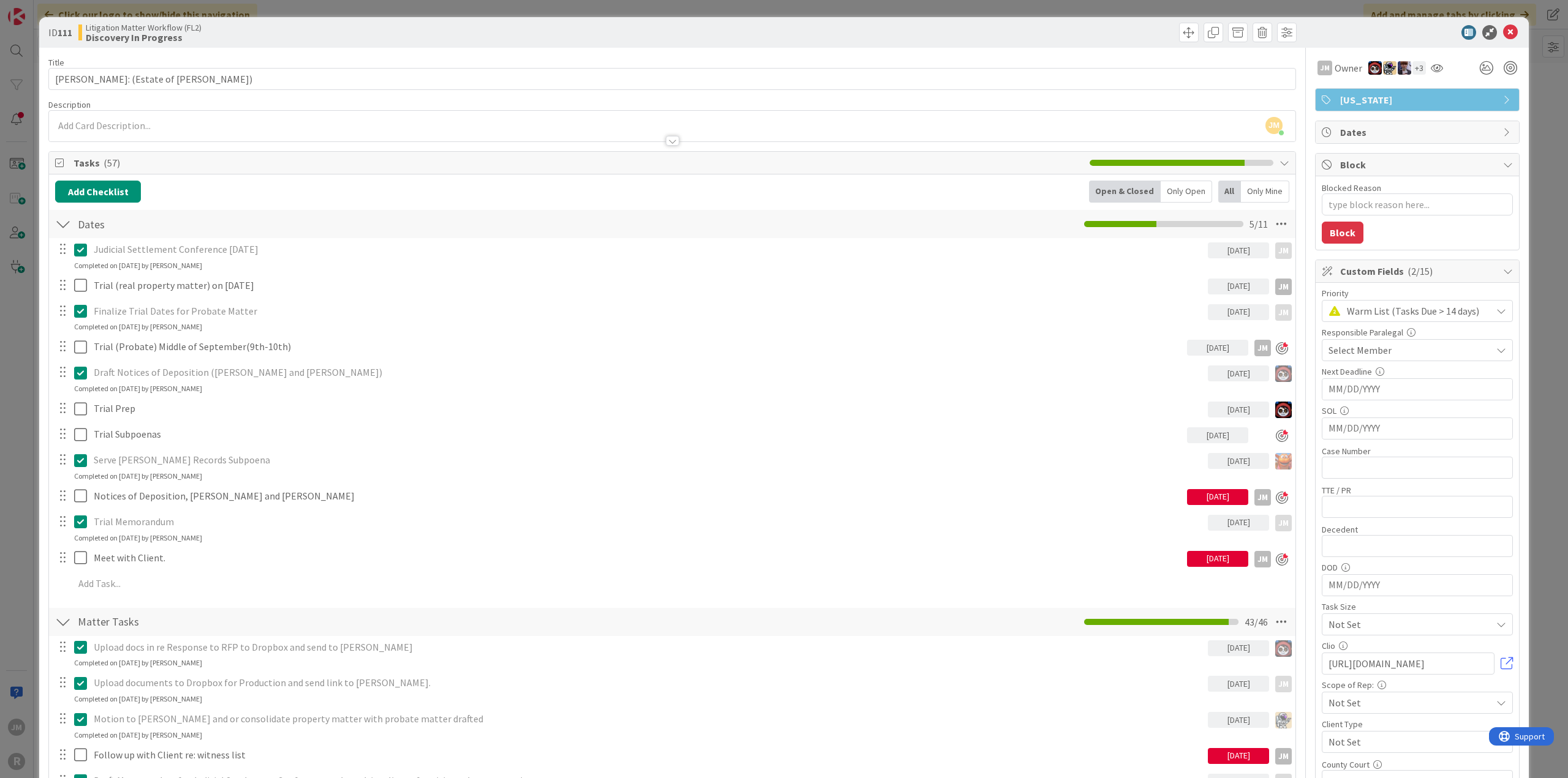
click at [26, 517] on div "ID 111 Litigation Matter Workflow (FL2) Discovery In Progress Title 47 / 128 [P…" at bounding box center [784, 389] width 1568 height 778
